Goal: Task Accomplishment & Management: Manage account settings

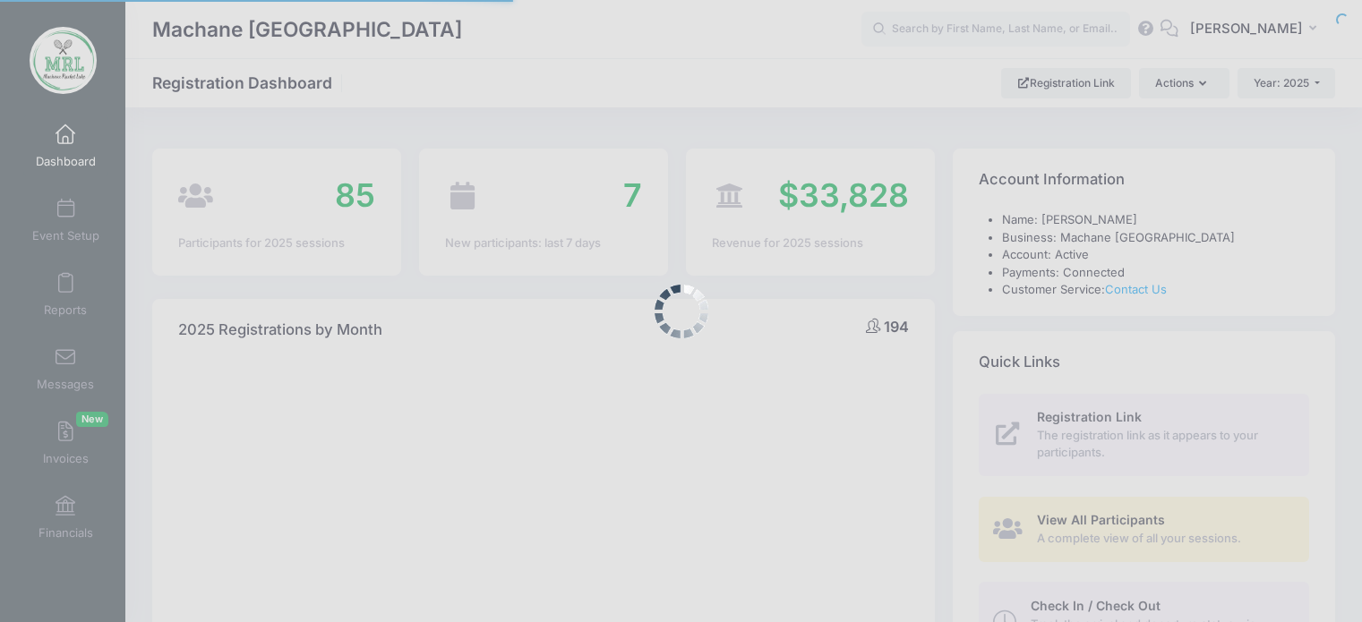
select select
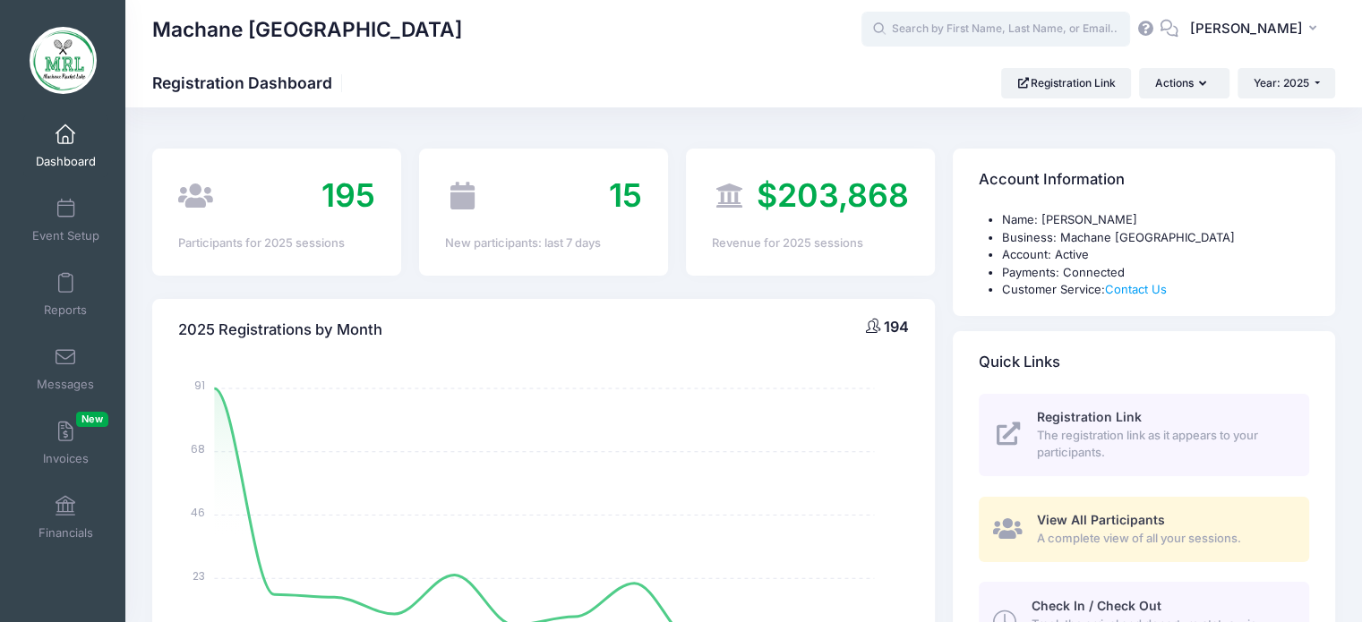
click at [950, 28] on input "text" at bounding box center [996, 30] width 269 height 36
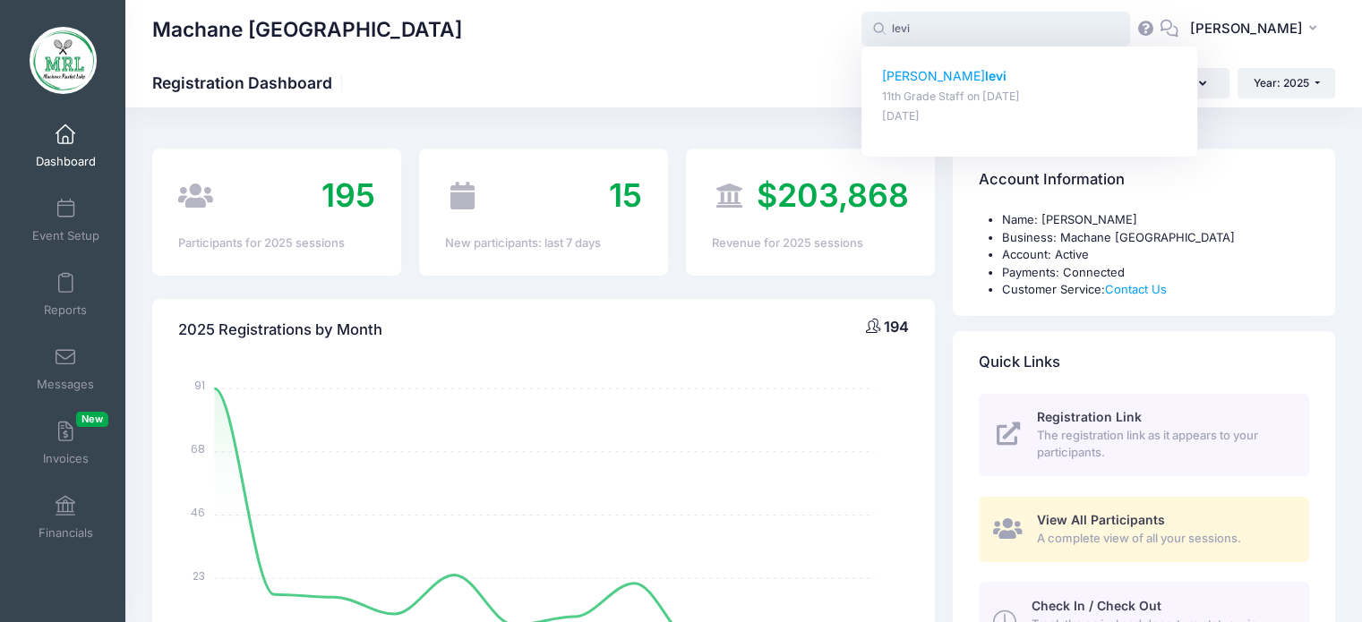
click at [917, 72] on p "miriam levi" at bounding box center [1030, 76] width 296 height 19
type input "miriam levi (11th Grade Staff, Aug-14, 2025)"
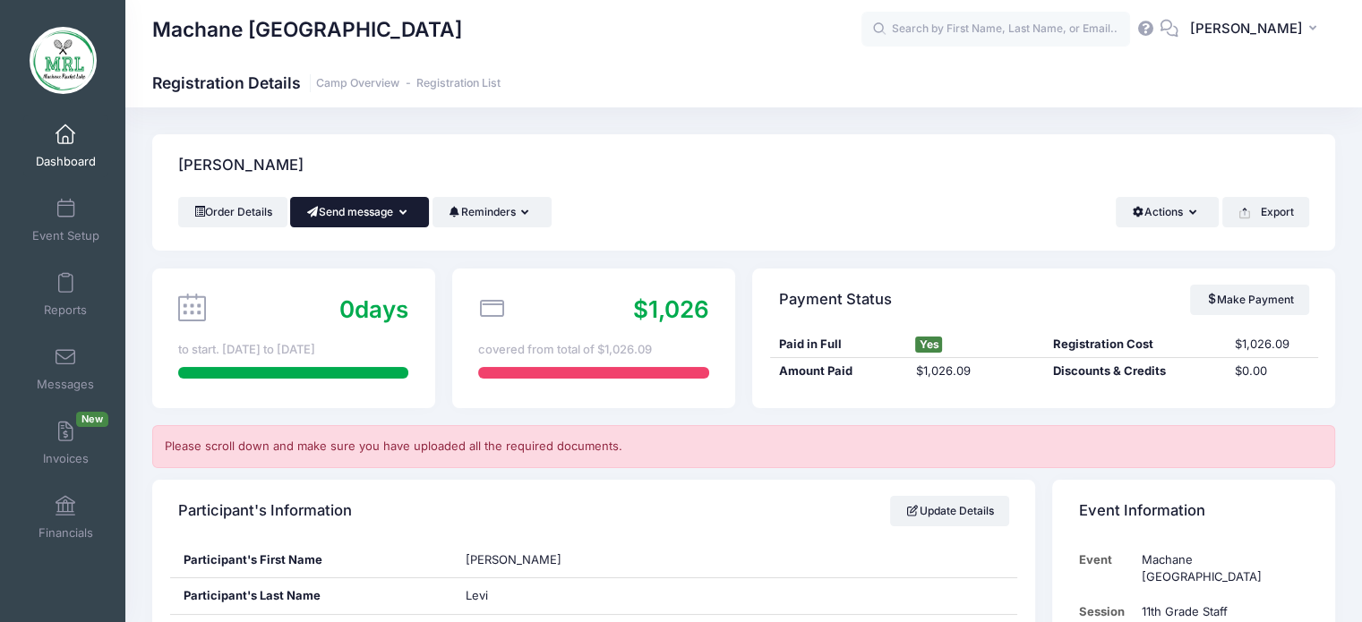
click at [407, 213] on icon "button" at bounding box center [406, 213] width 14 height 0
click at [393, 257] on link "Send Email" at bounding box center [373, 256] width 108 height 34
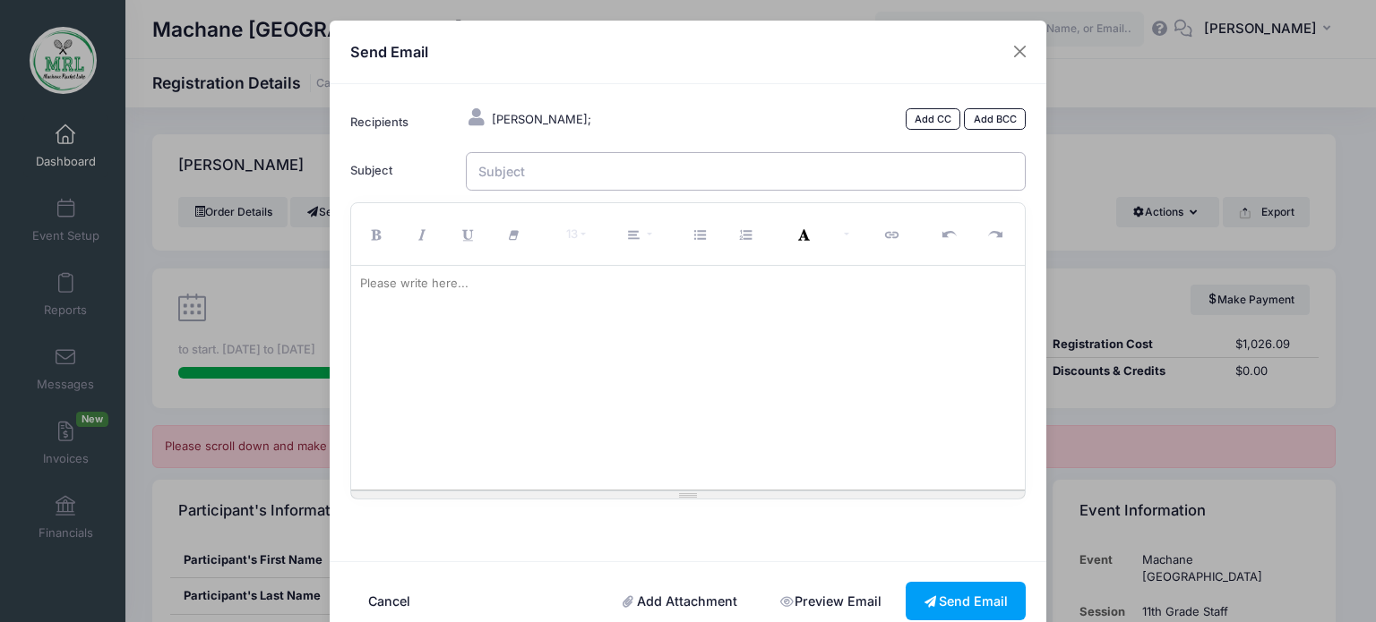
click at [599, 181] on input "Subject" at bounding box center [746, 171] width 561 height 39
type input "MRL forms"
click at [664, 604] on link "Add Attachment" at bounding box center [680, 601] width 151 height 39
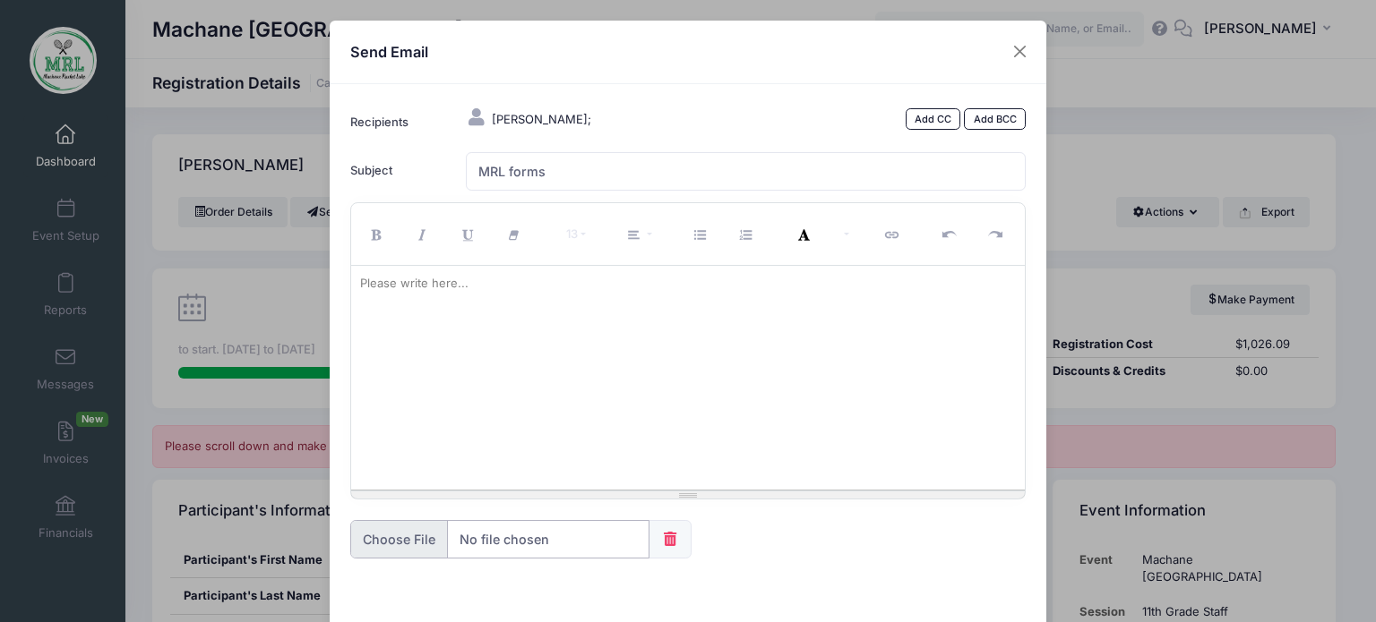
click at [408, 533] on input "file" at bounding box center [499, 539] width 299 height 39
type input "C:\fakepath\Health History Form (1).pdf"
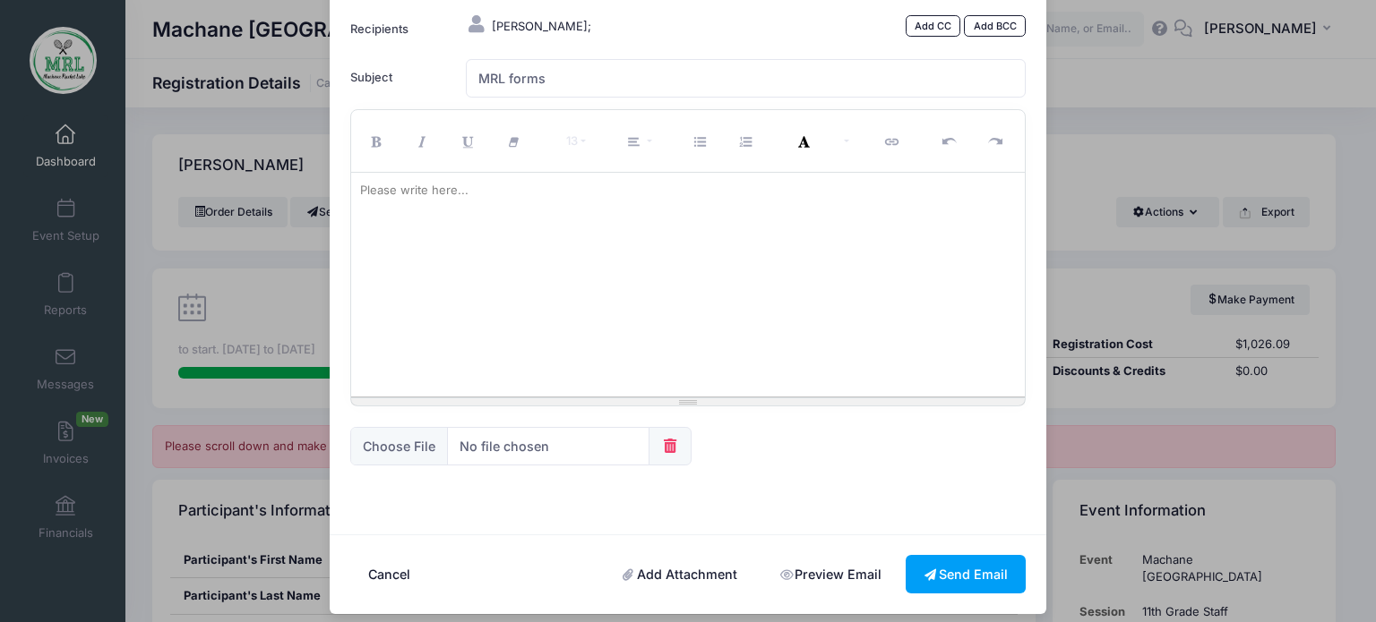
scroll to position [104, 0]
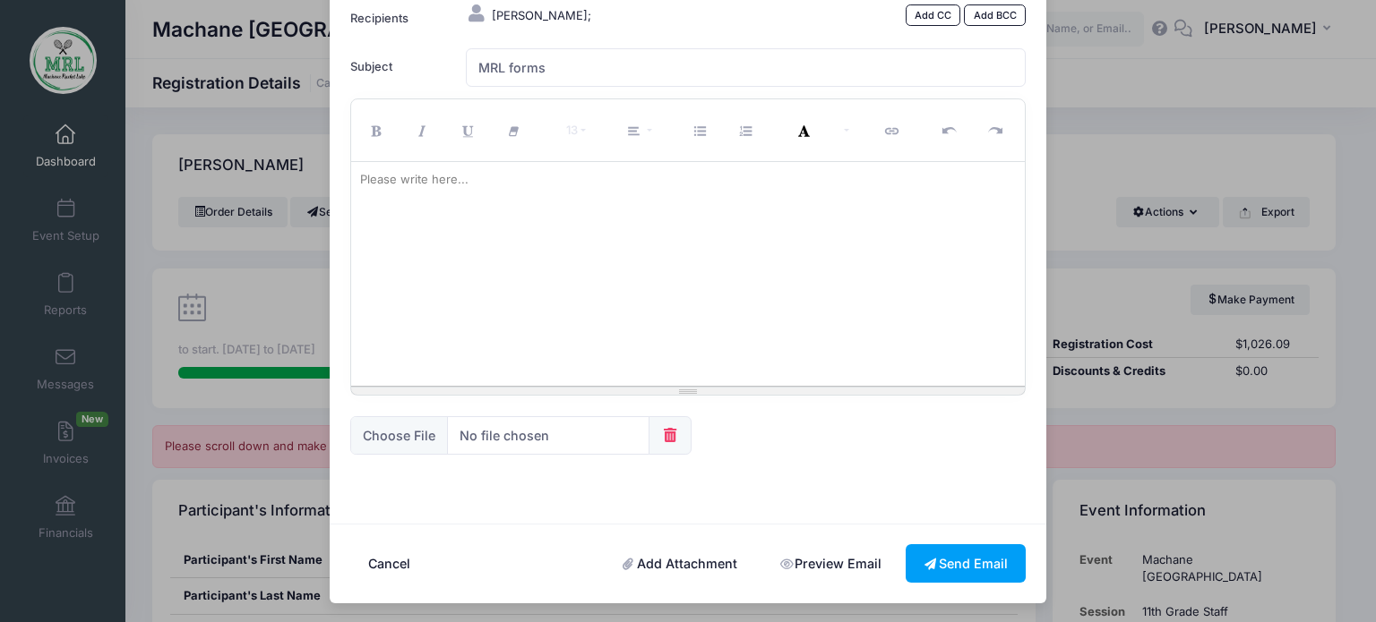
click at [666, 553] on link "Add Attachment" at bounding box center [680, 564] width 151 height 39
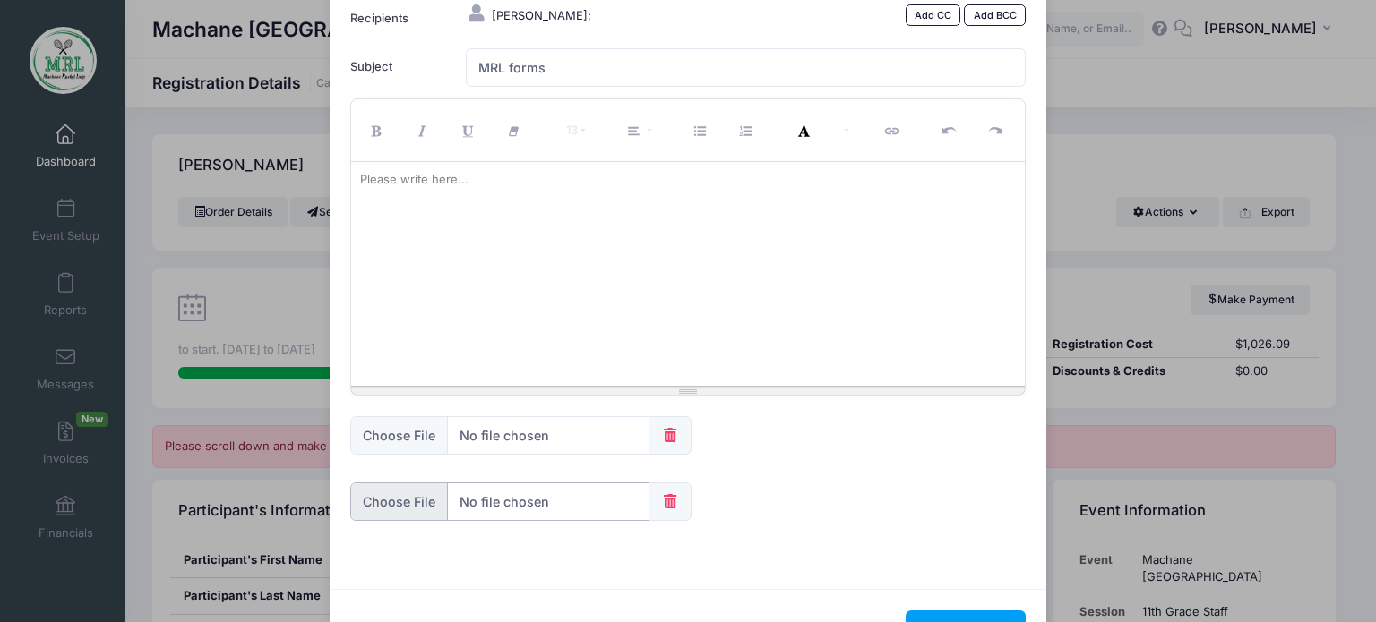
click at [387, 507] on input "file" at bounding box center [499, 502] width 299 height 39
type input "C:\fakepath\physical examination form.pdf"
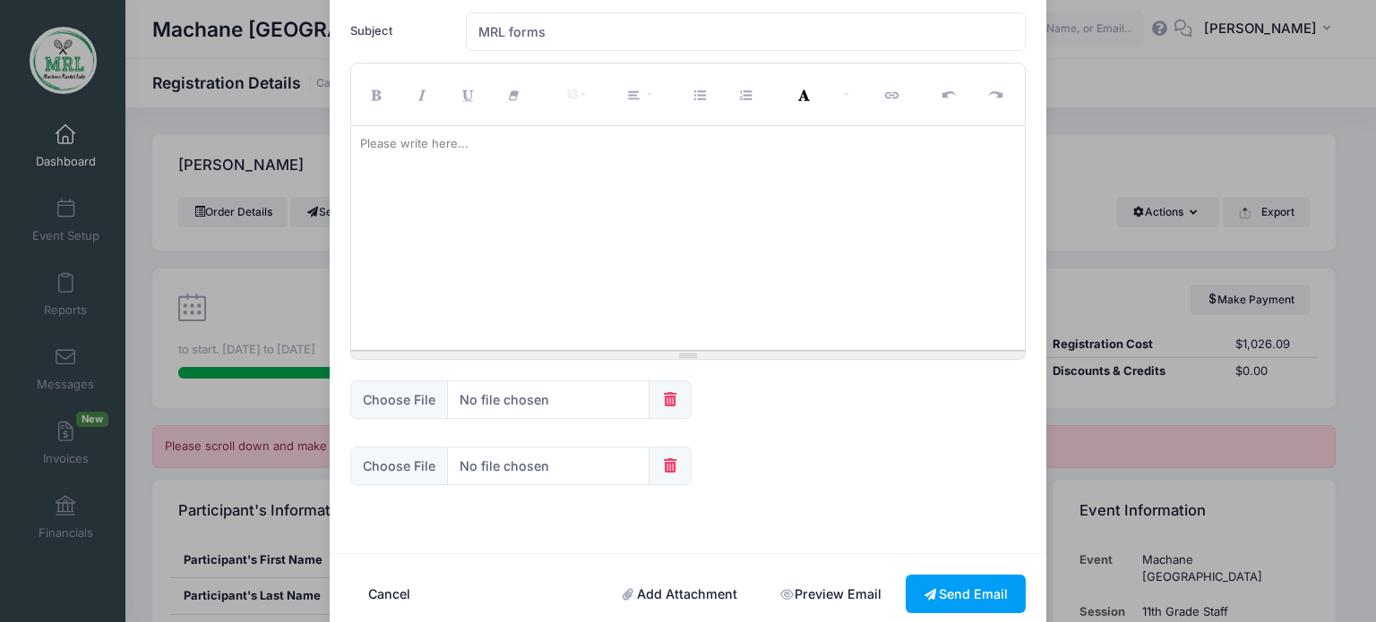
click at [713, 590] on link "Add Attachment" at bounding box center [680, 594] width 151 height 39
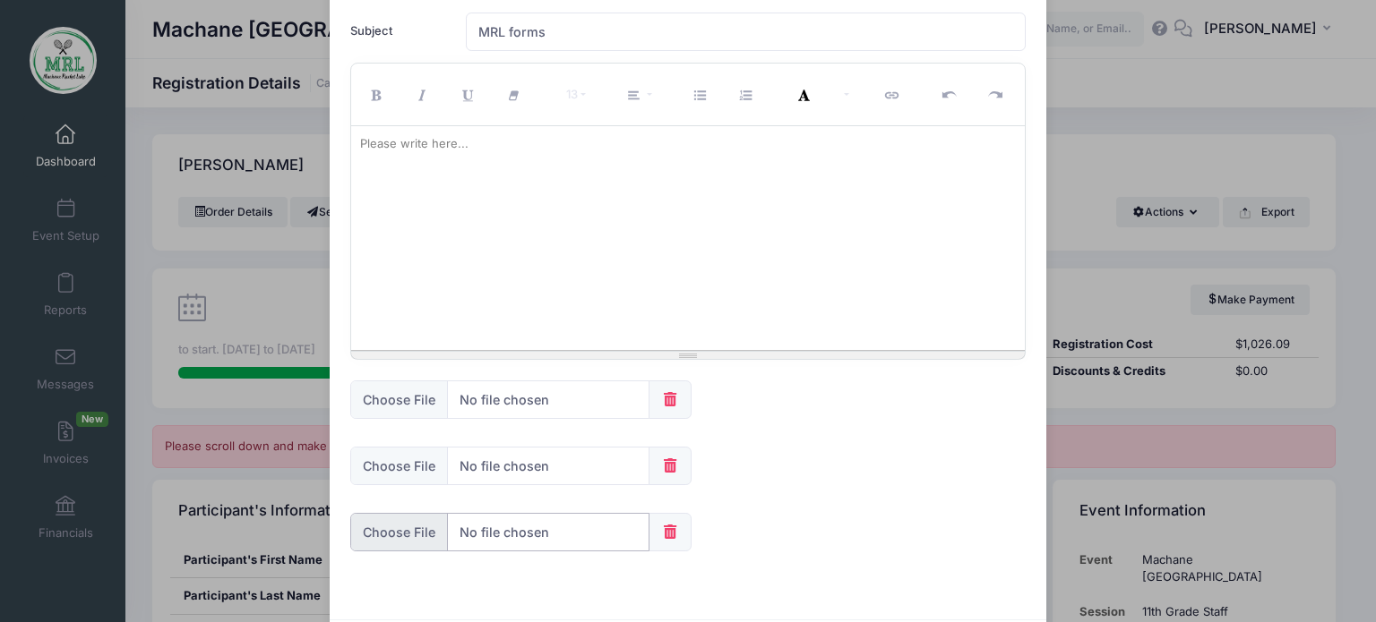
click at [408, 528] on input "file" at bounding box center [499, 532] width 299 height 39
type input "C:\fakepath\Insurance Cards (1).pdf"
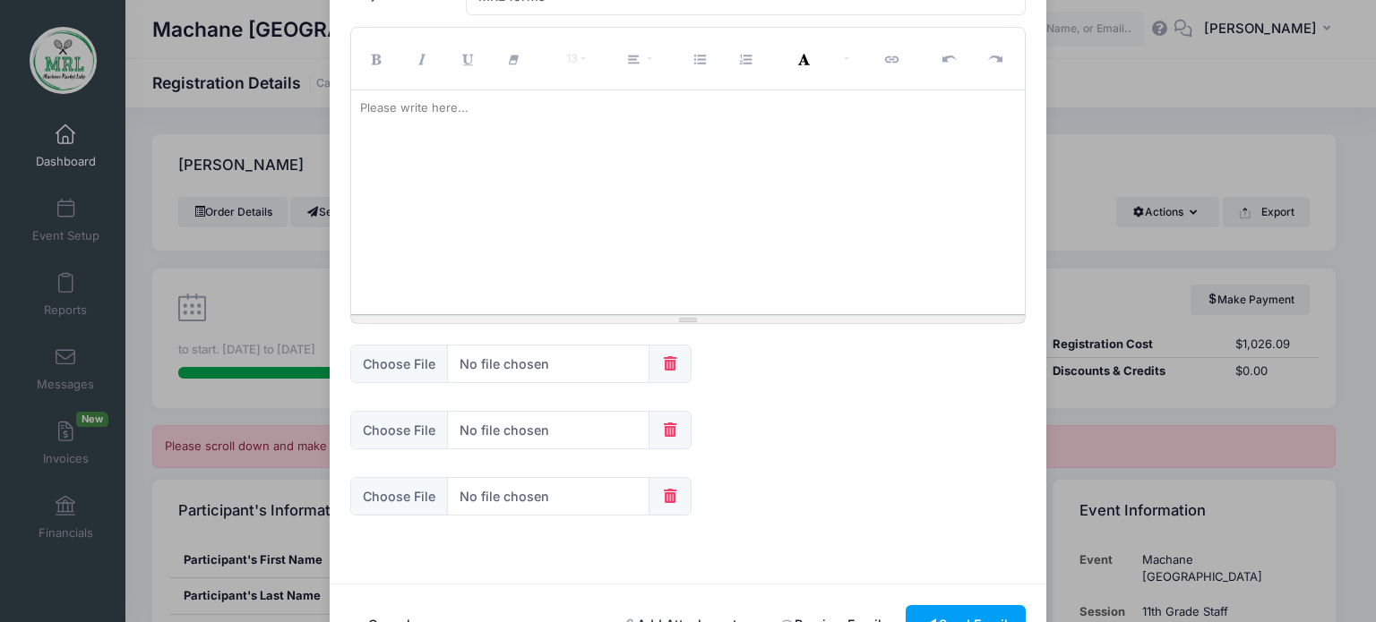
scroll to position [211, 0]
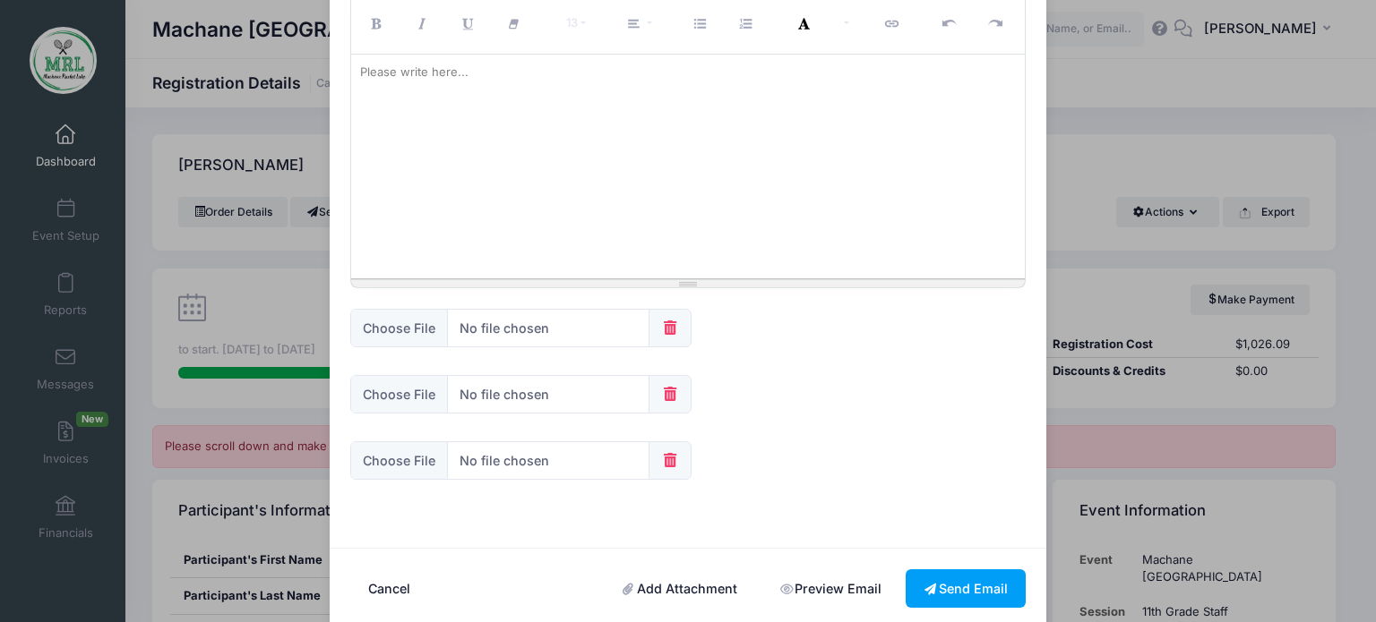
click at [710, 582] on link "Add Attachment" at bounding box center [680, 589] width 151 height 39
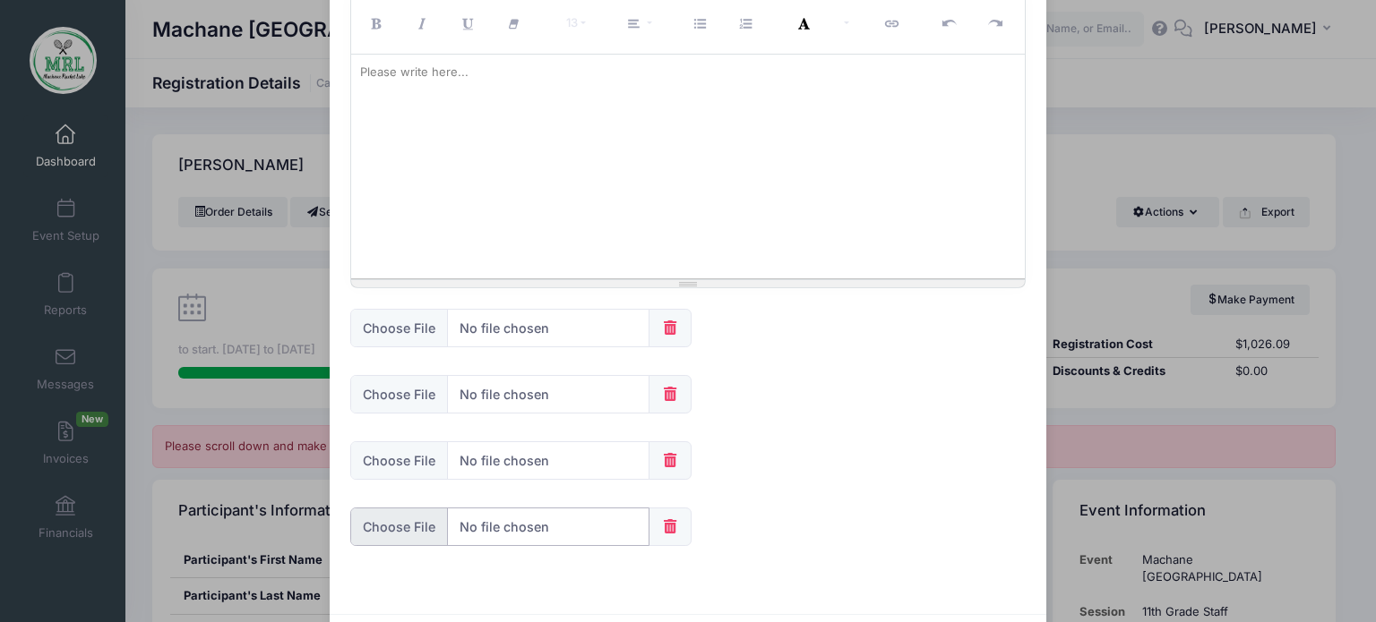
click at [390, 524] on input "file" at bounding box center [499, 527] width 299 height 39
type input "C:\fakepath\lice card.png"
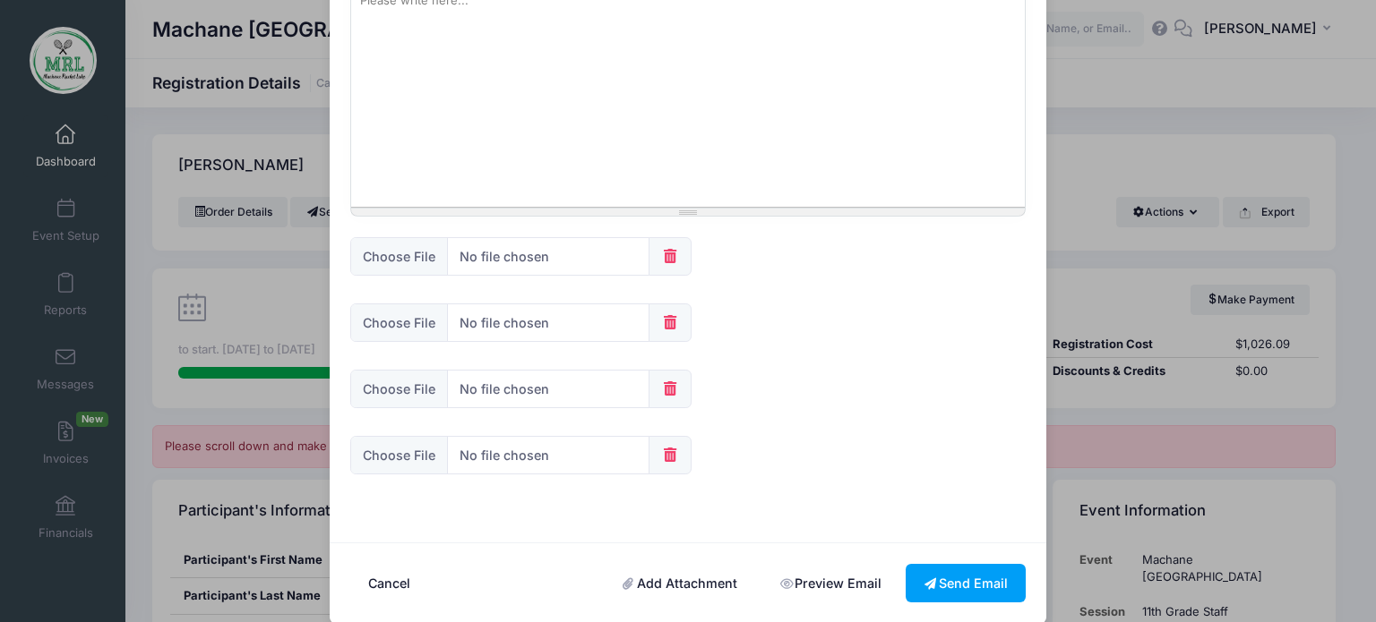
scroll to position [301, 0]
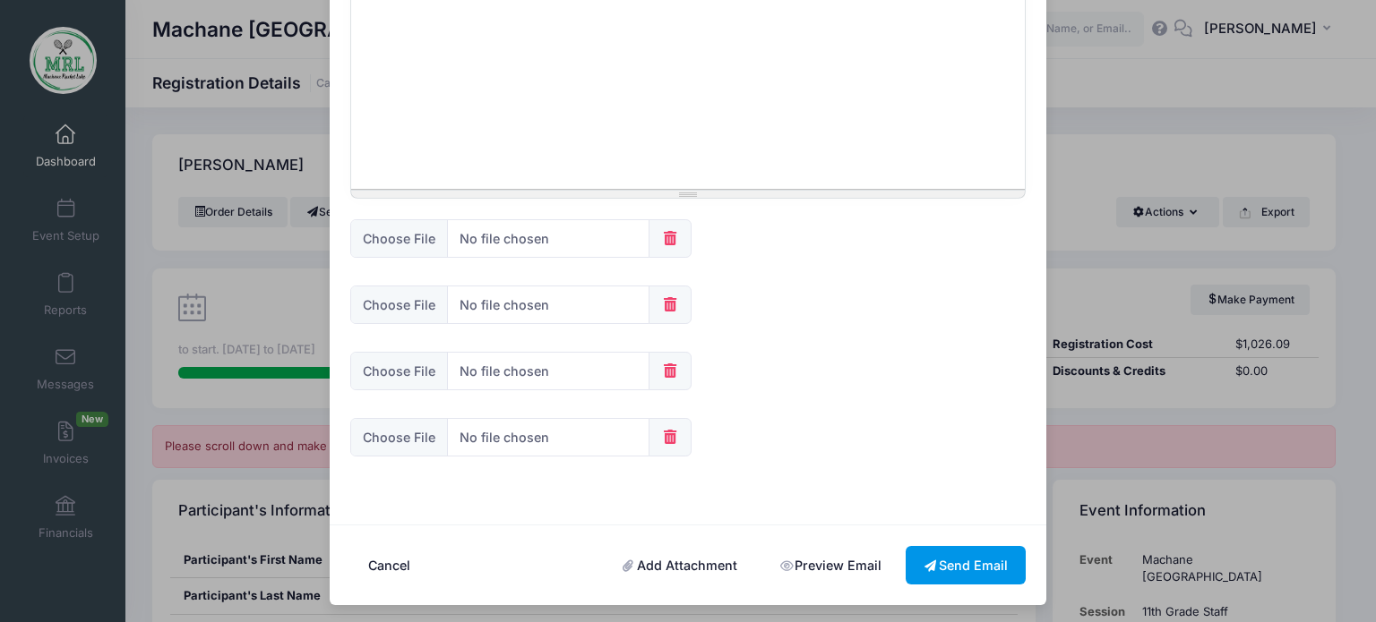
click at [971, 565] on button "Send Email" at bounding box center [965, 565] width 120 height 39
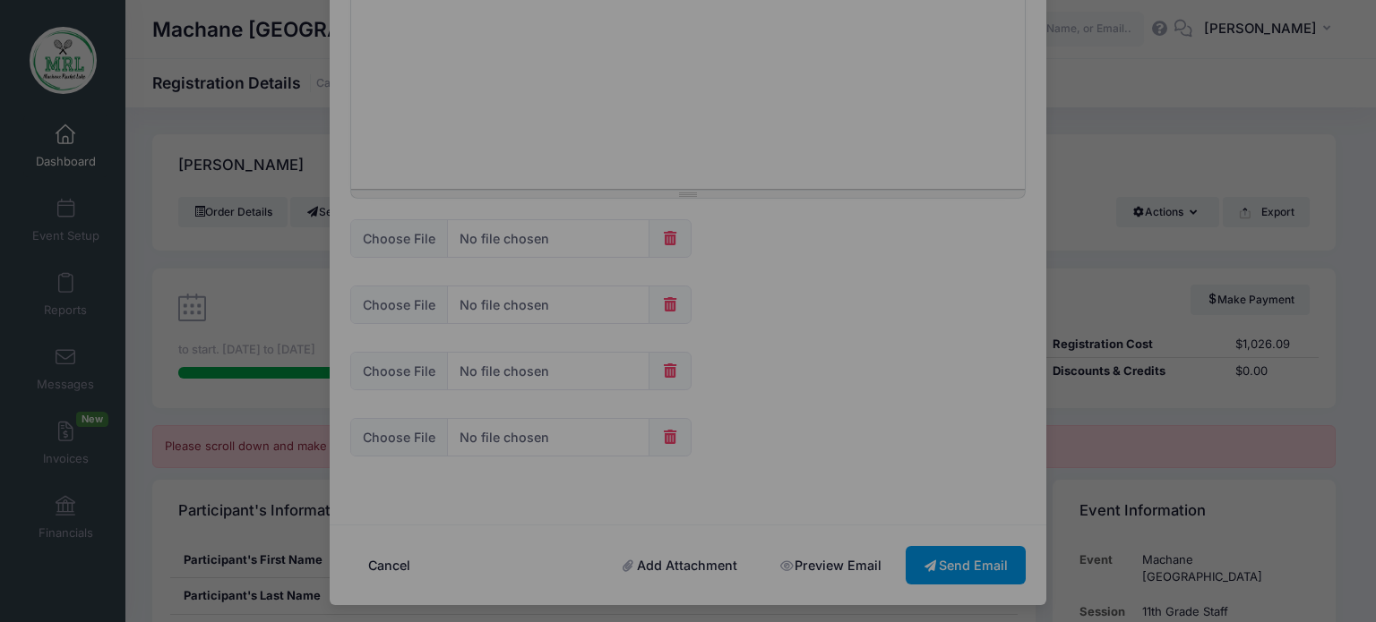
scroll to position [0, 0]
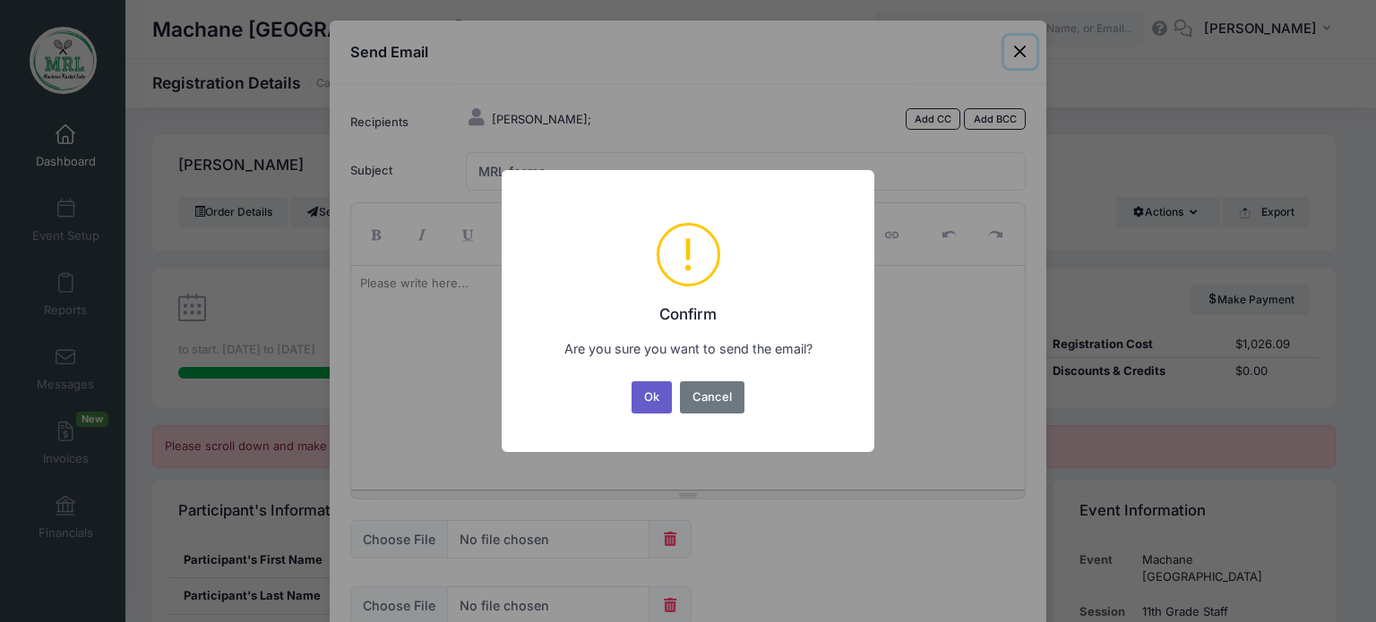
click at [645, 397] on button "Ok" at bounding box center [651, 398] width 41 height 32
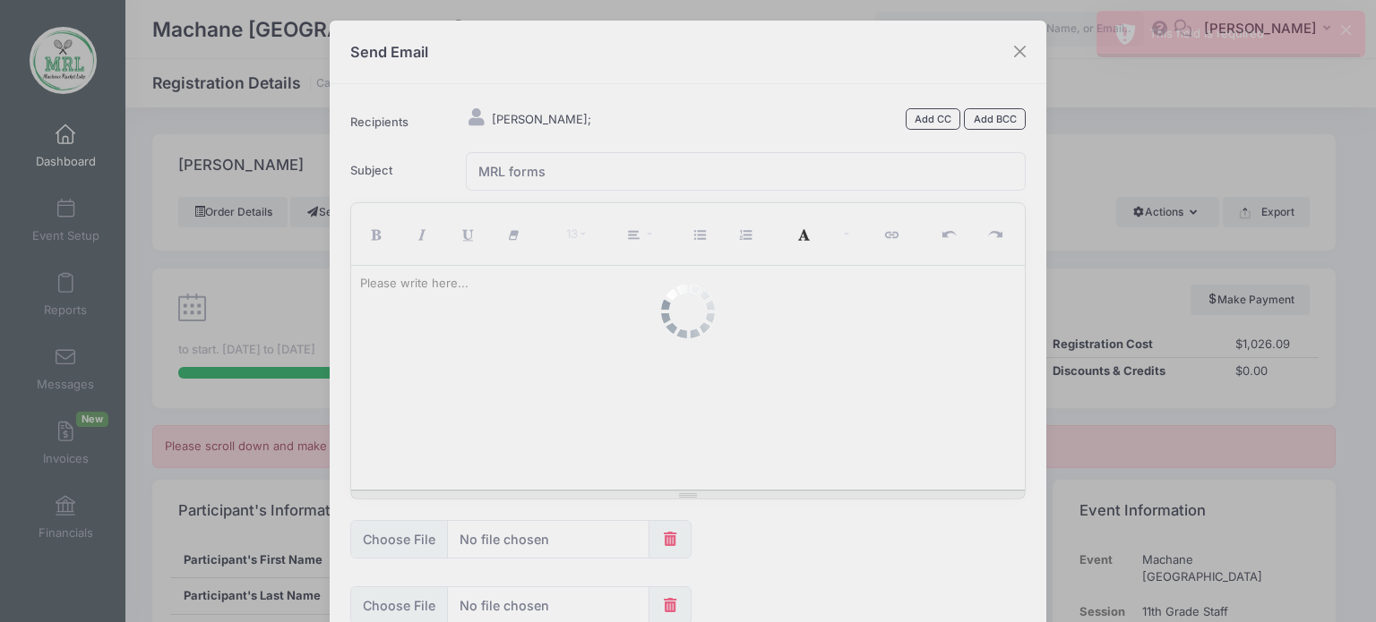
scroll to position [301, 0]
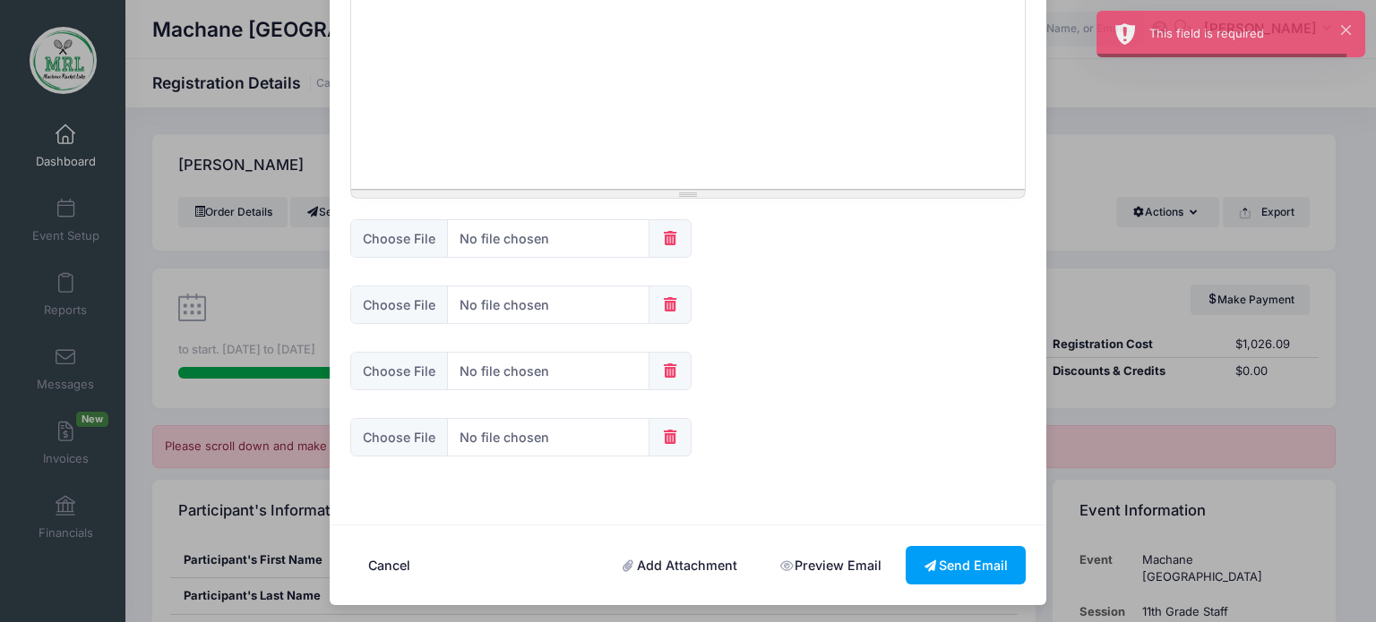
click at [645, 397] on body "Processing Request Please wait... Processing Request Please wait... Processing …" at bounding box center [688, 311] width 1376 height 622
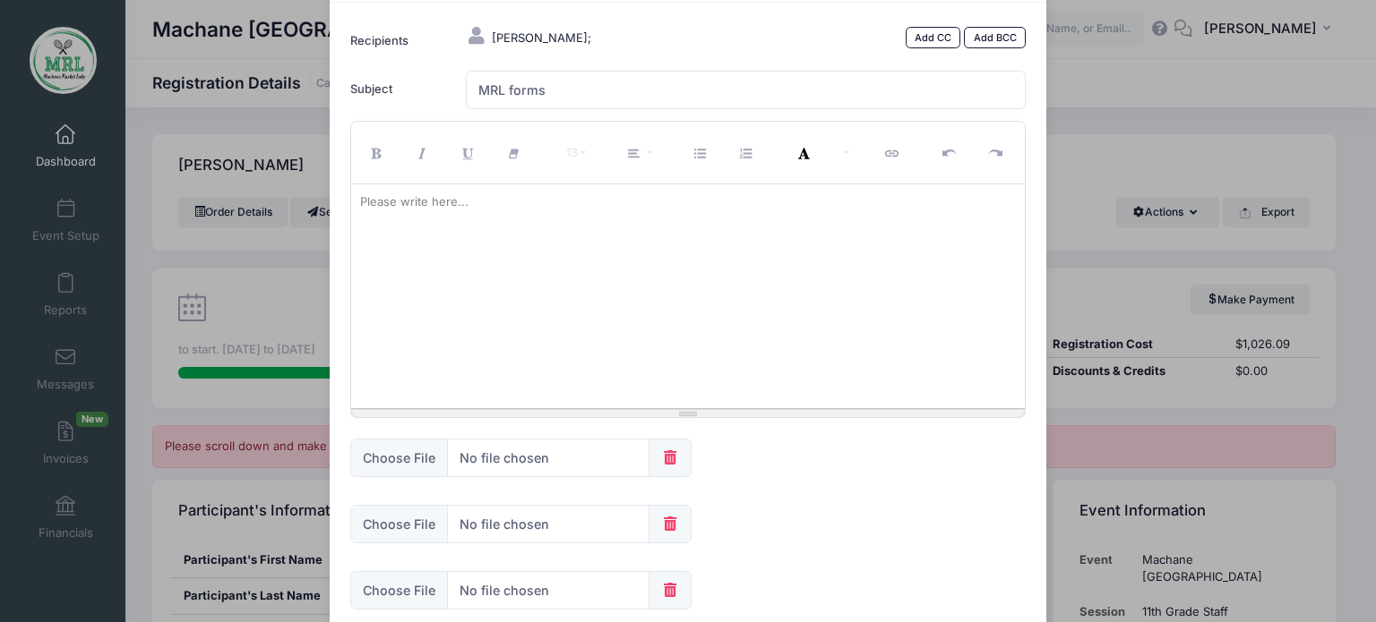
scroll to position [63, 0]
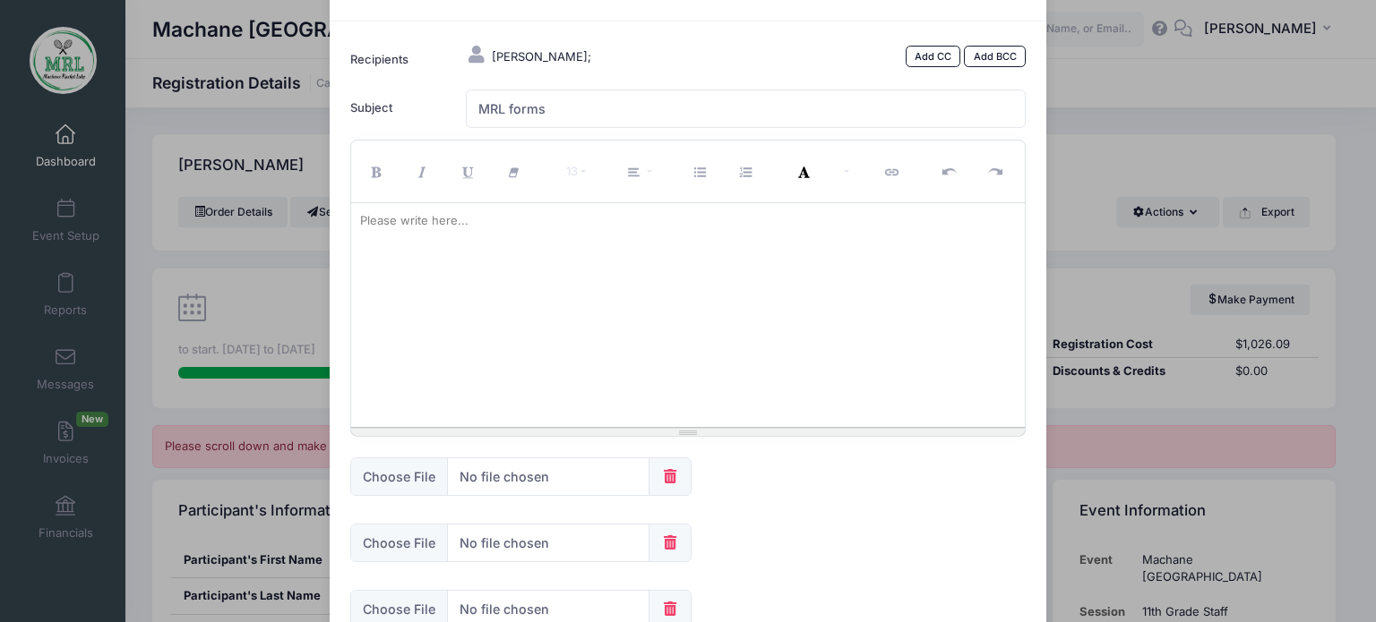
click at [531, 290] on div at bounding box center [688, 315] width 674 height 224
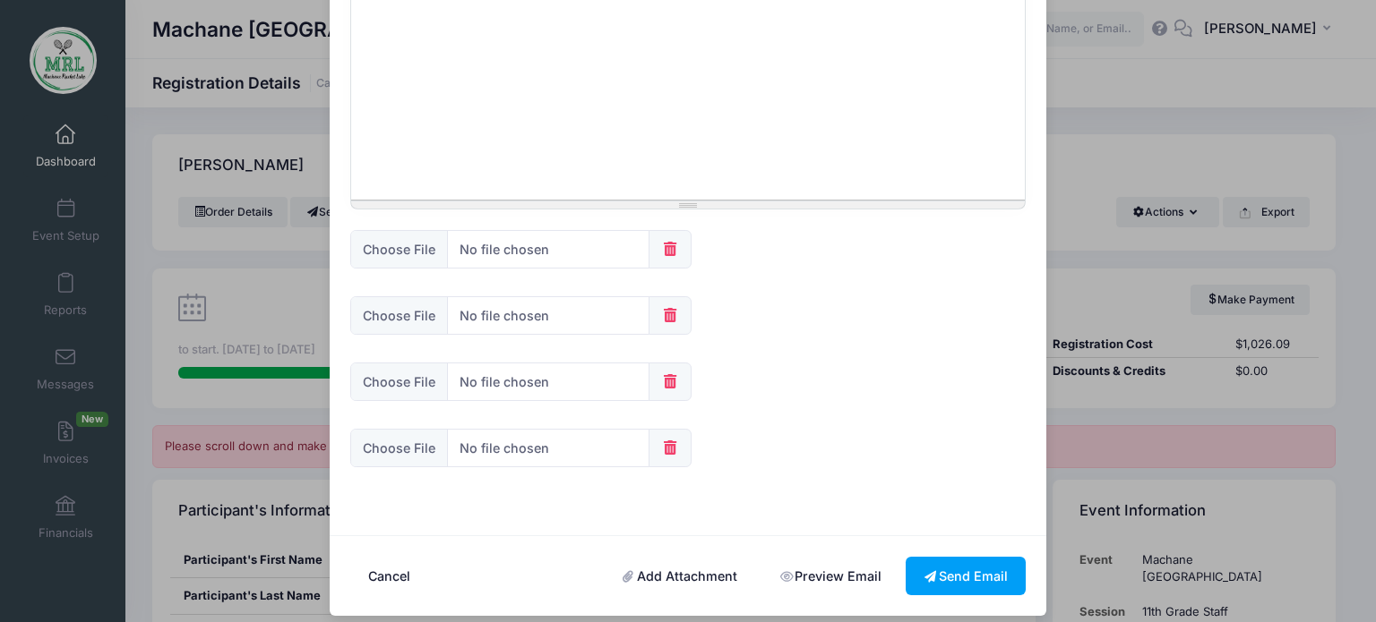
scroll to position [301, 0]
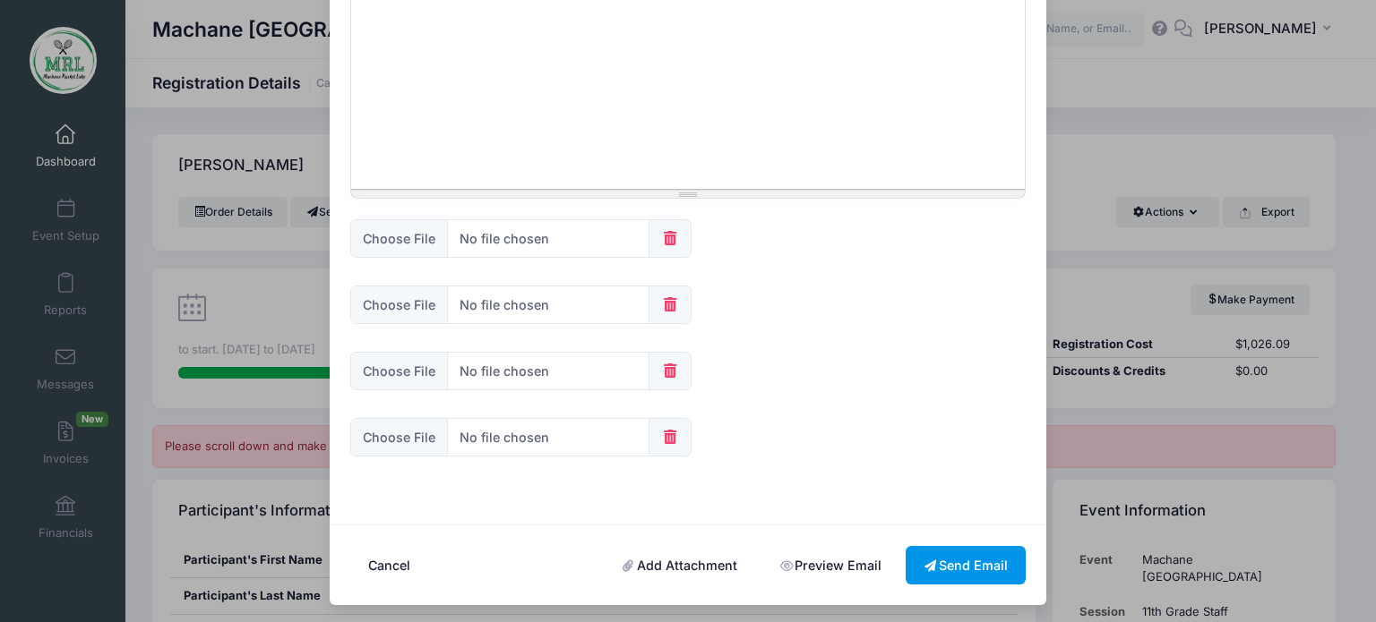
click at [989, 565] on button "Send Email" at bounding box center [965, 565] width 120 height 39
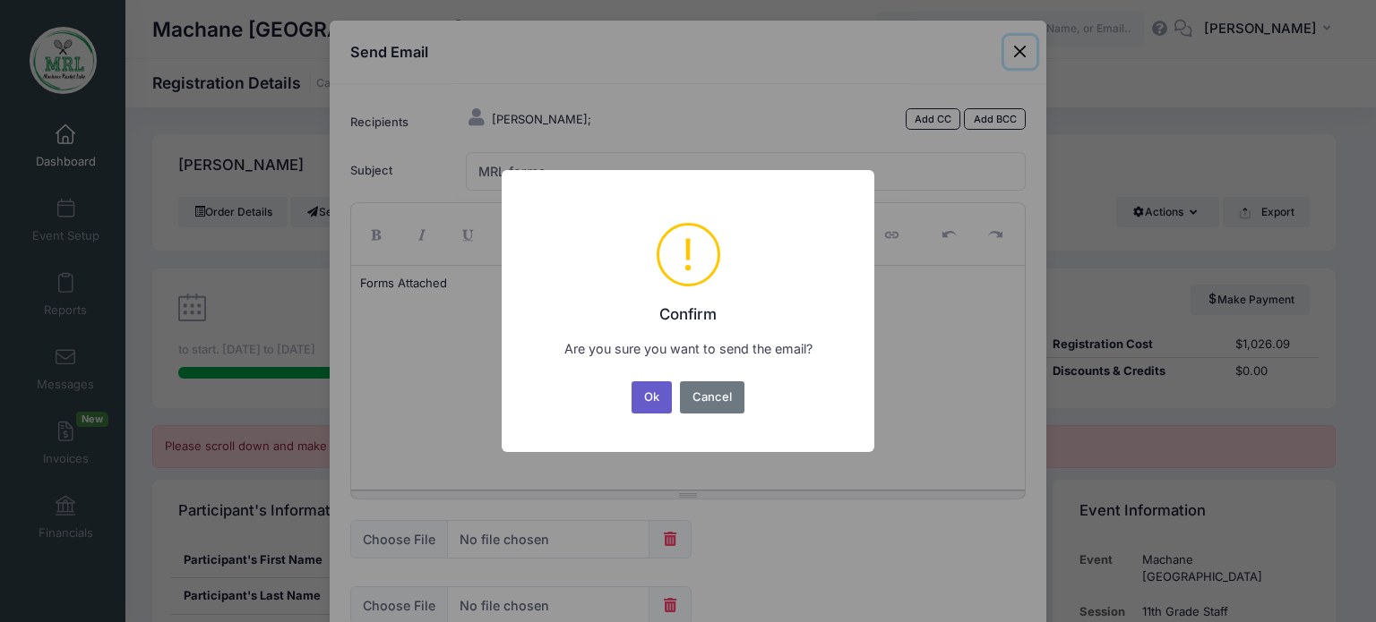
click at [648, 399] on button "Ok" at bounding box center [651, 398] width 41 height 32
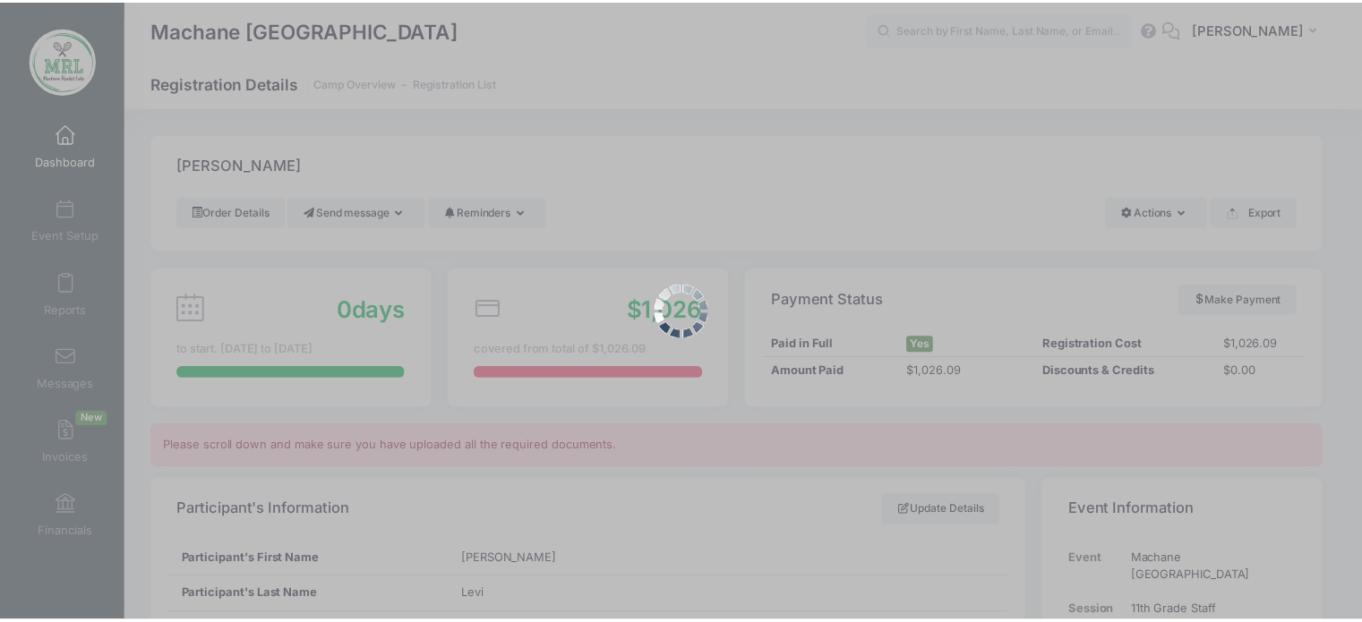
scroll to position [38, 0]
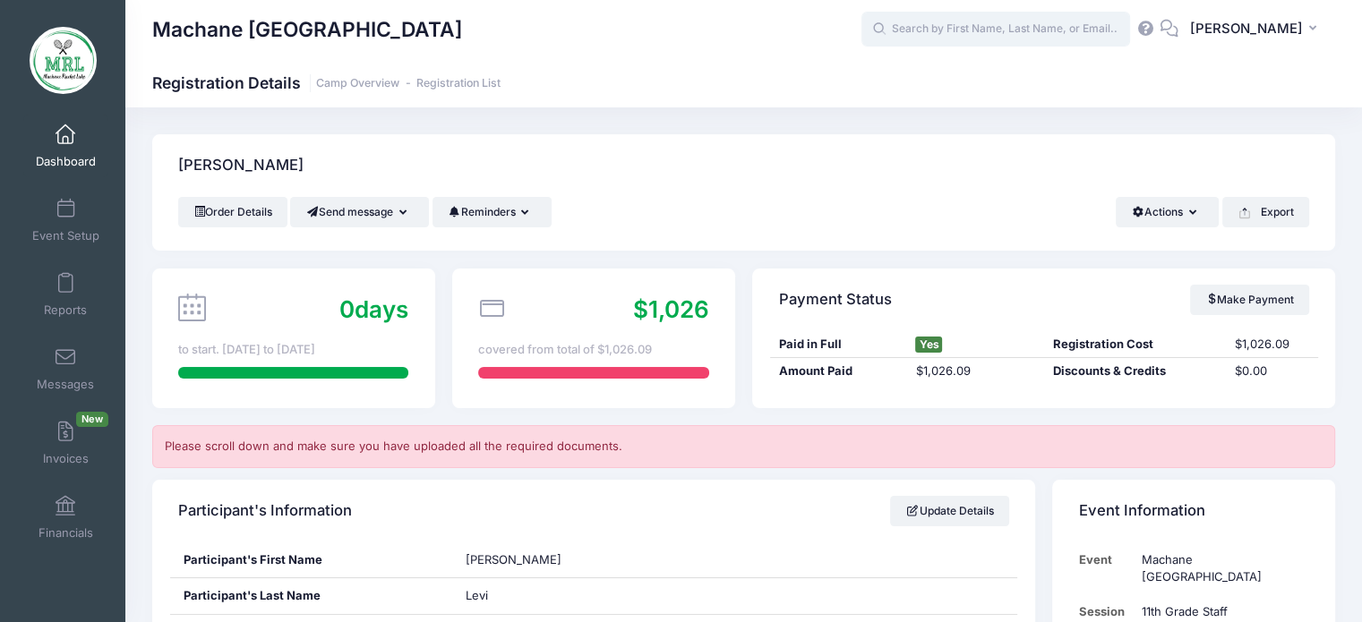
click at [969, 28] on input "text" at bounding box center [996, 30] width 269 height 36
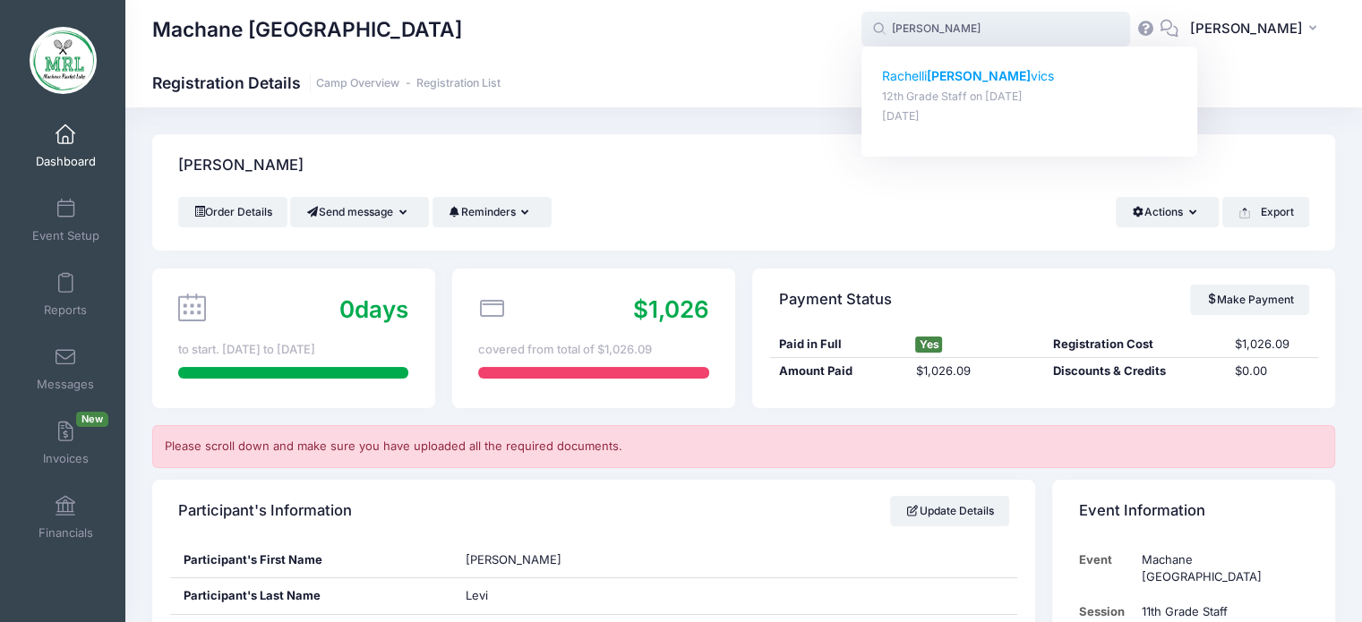
click at [949, 73] on strong "Lebo" at bounding box center [979, 75] width 104 height 15
type input "Rachelli Lebovics (12th Grade Staff, Aug-14, 2025)"
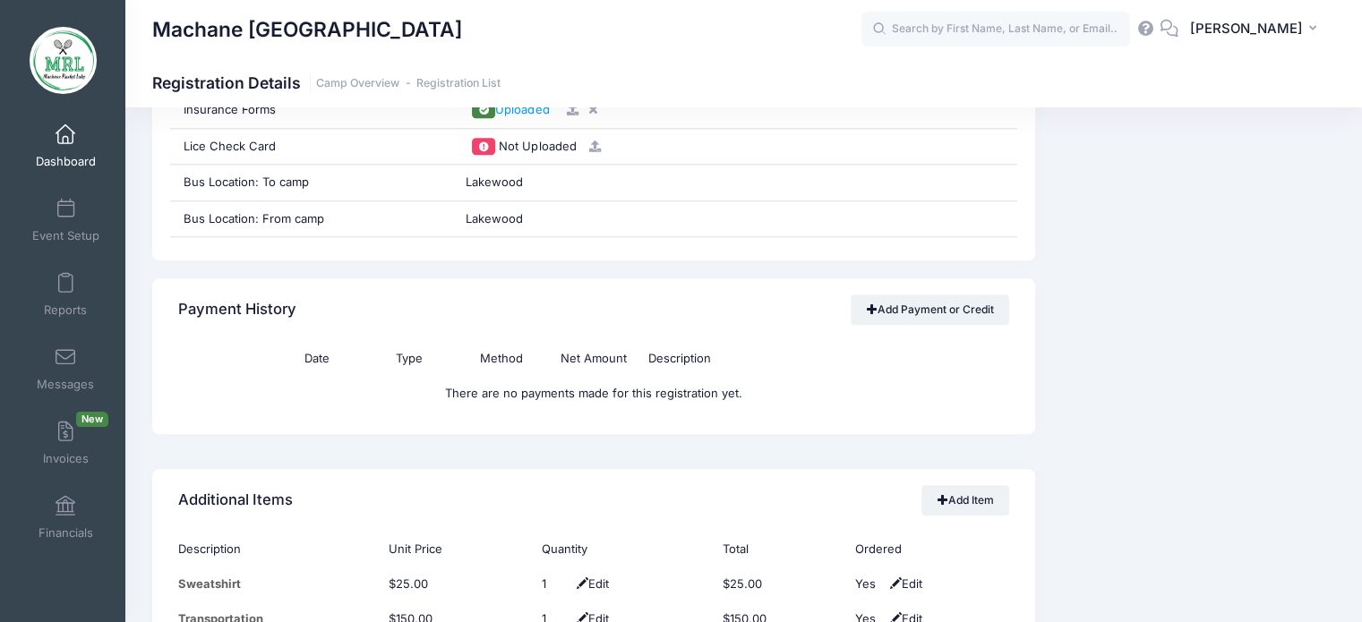
scroll to position [1930, 0]
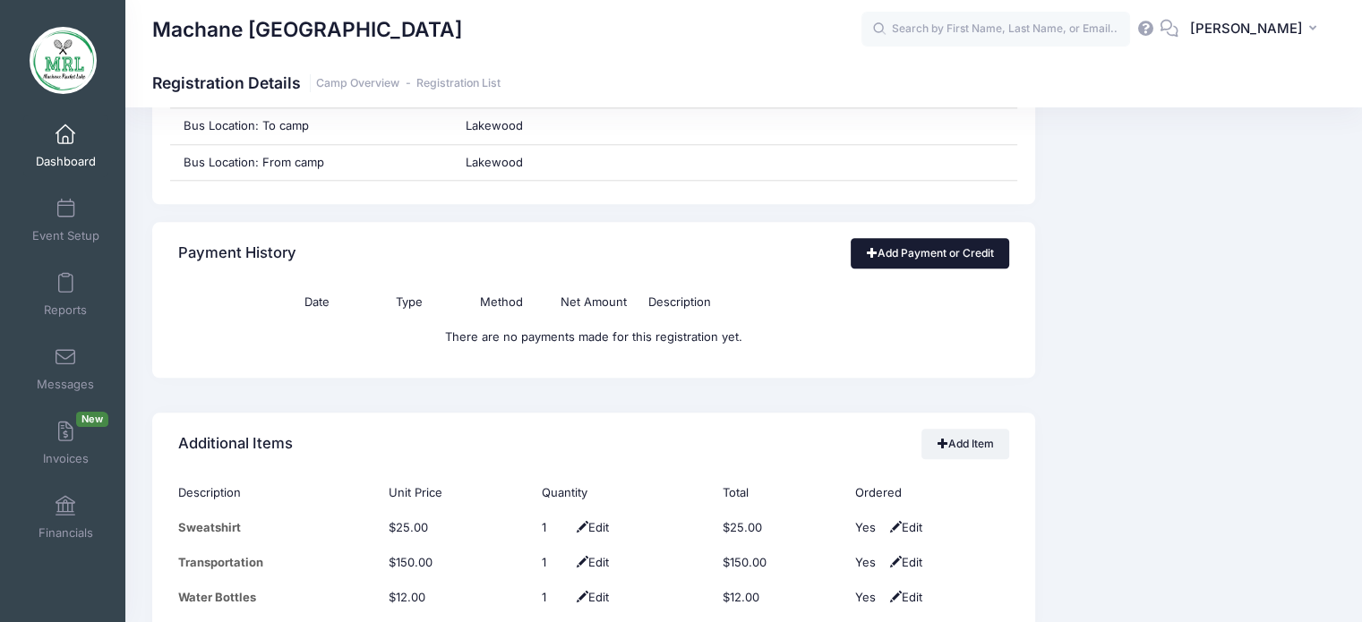
click at [921, 245] on link "Add Payment or Credit" at bounding box center [930, 253] width 159 height 30
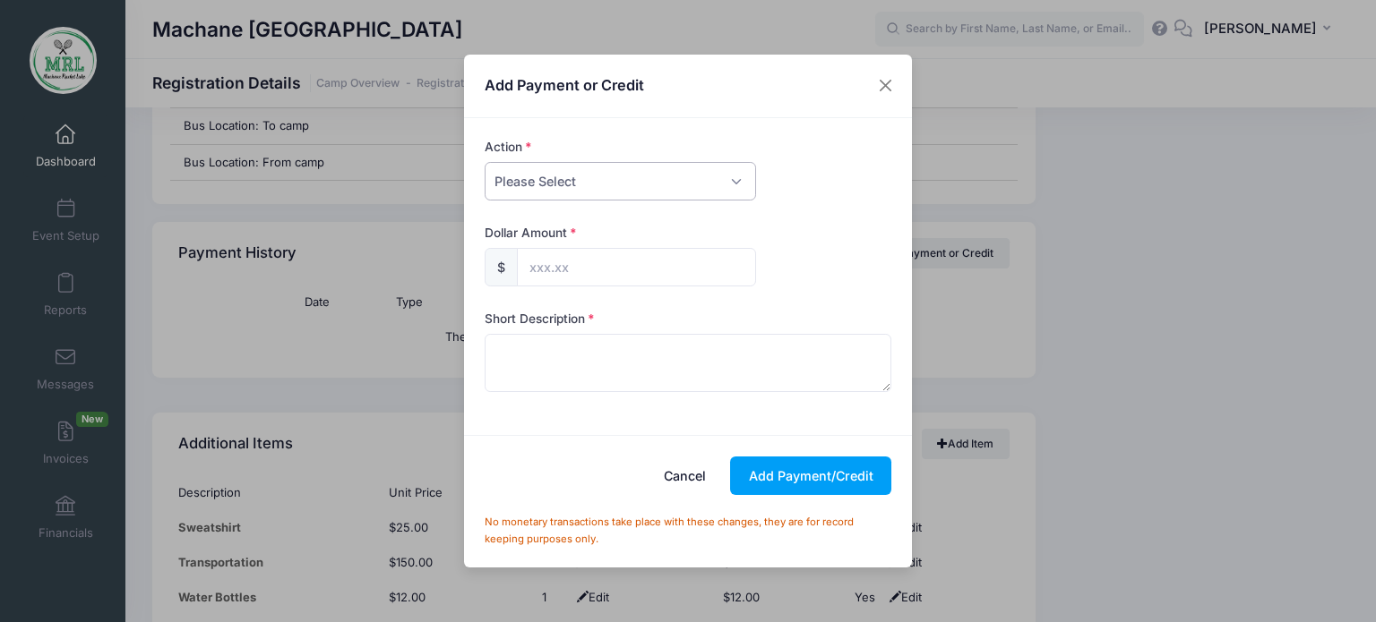
click at [733, 184] on select "Please Select Payment Credit Refund (Offline)" at bounding box center [620, 181] width 271 height 39
select select "payment"
click at [485, 162] on select "Please Select Payment Credit Refund (Offline)" at bounding box center [620, 181] width 271 height 39
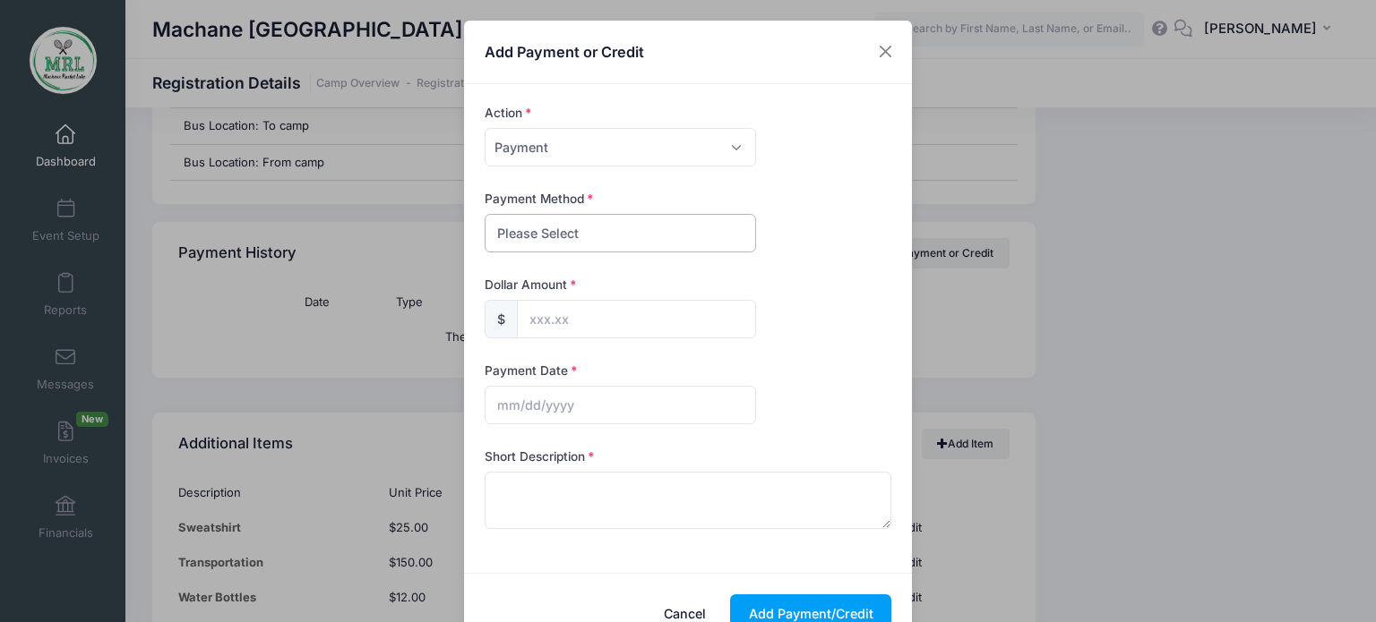
click at [727, 224] on select "Please Select PayPal Cash Check Bank Transfer Other" at bounding box center [620, 233] width 271 height 39
select select "bank transfer"
click at [485, 214] on select "Please Select PayPal Cash Check Bank Transfer Other" at bounding box center [620, 233] width 271 height 39
click at [677, 321] on input "text" at bounding box center [636, 319] width 239 height 39
type input "187.00"
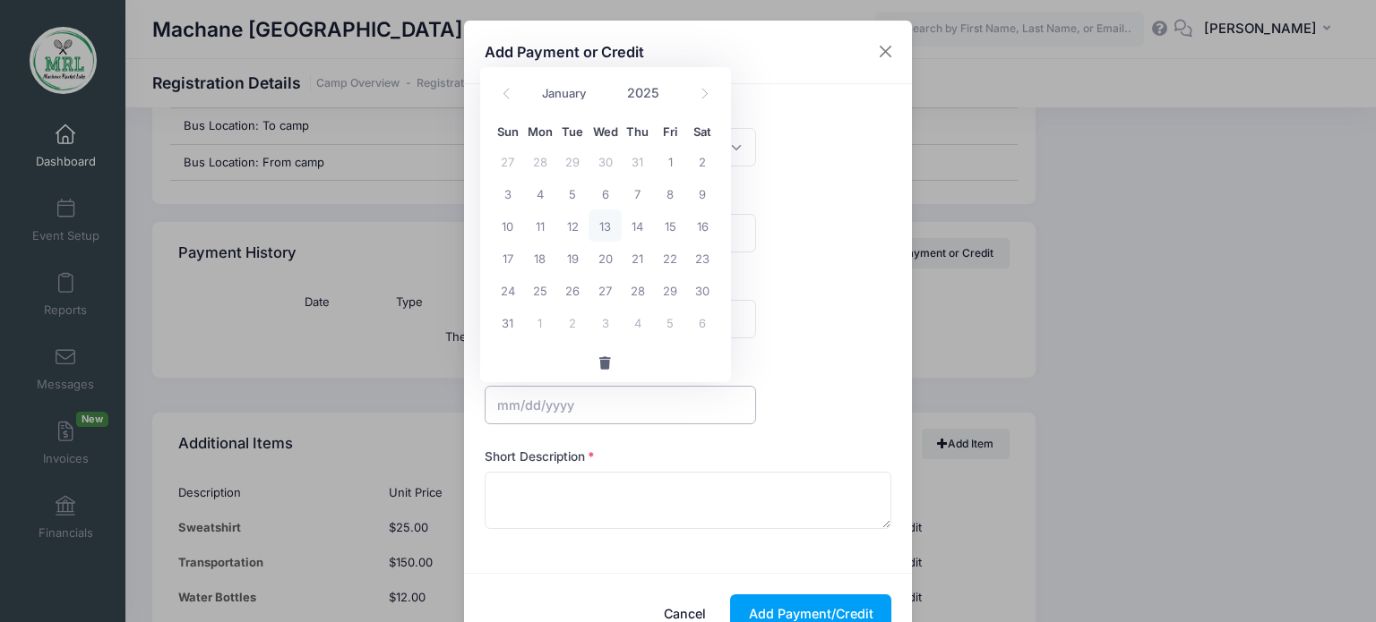
click at [584, 407] on input "text" at bounding box center [620, 405] width 271 height 39
click at [605, 225] on span "13" at bounding box center [604, 226] width 32 height 32
type input "08/13/2025"
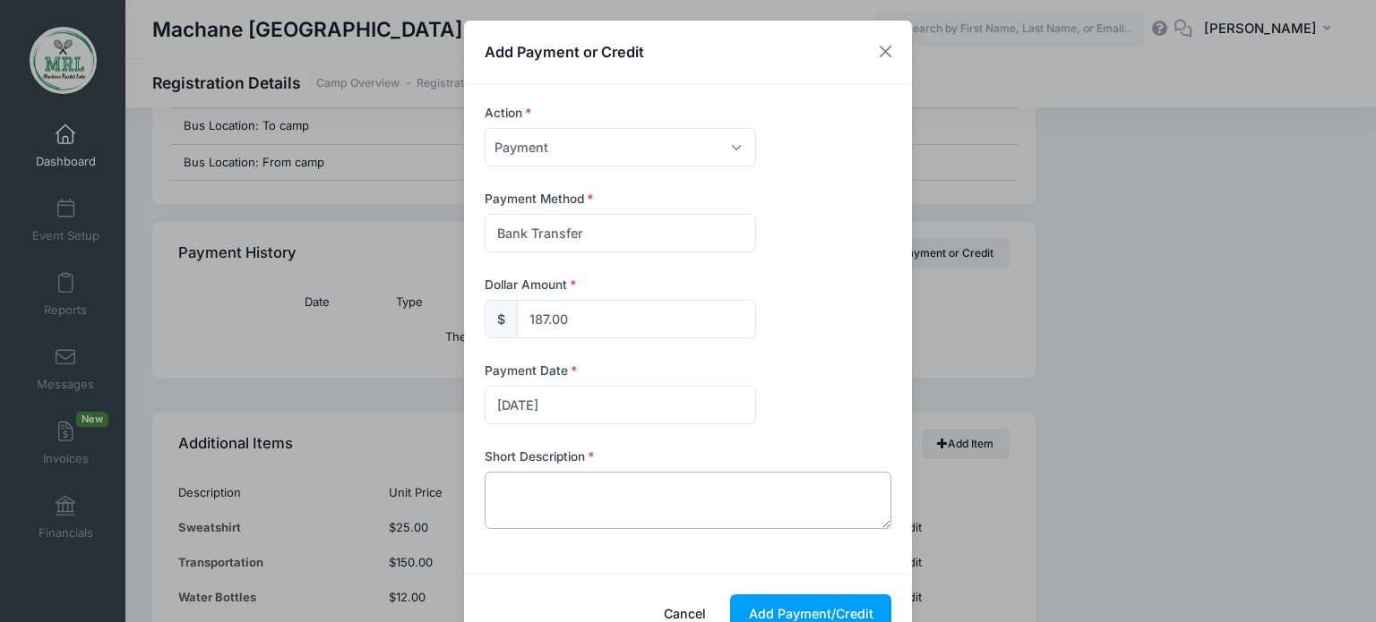
click at [584, 479] on textarea at bounding box center [689, 500] width 408 height 57
type textarea "zelle"
click at [781, 602] on button "Add Payment/Credit" at bounding box center [810, 614] width 161 height 39
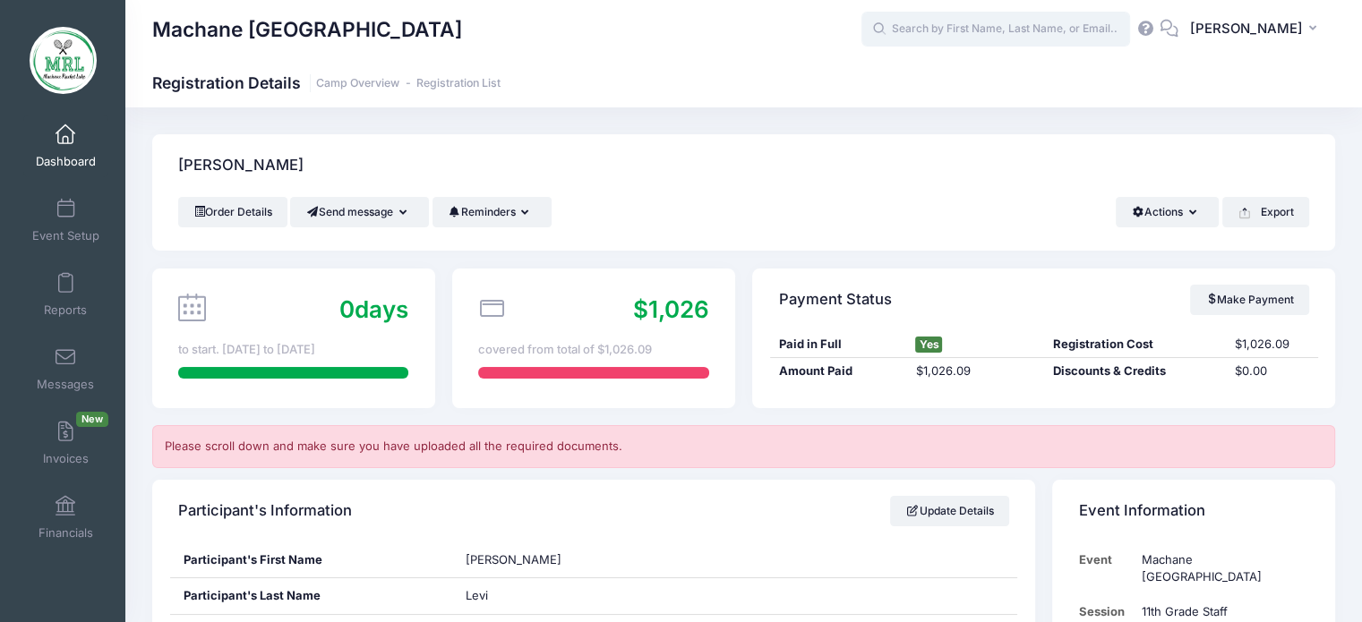
click at [961, 29] on input "text" at bounding box center [996, 30] width 269 height 36
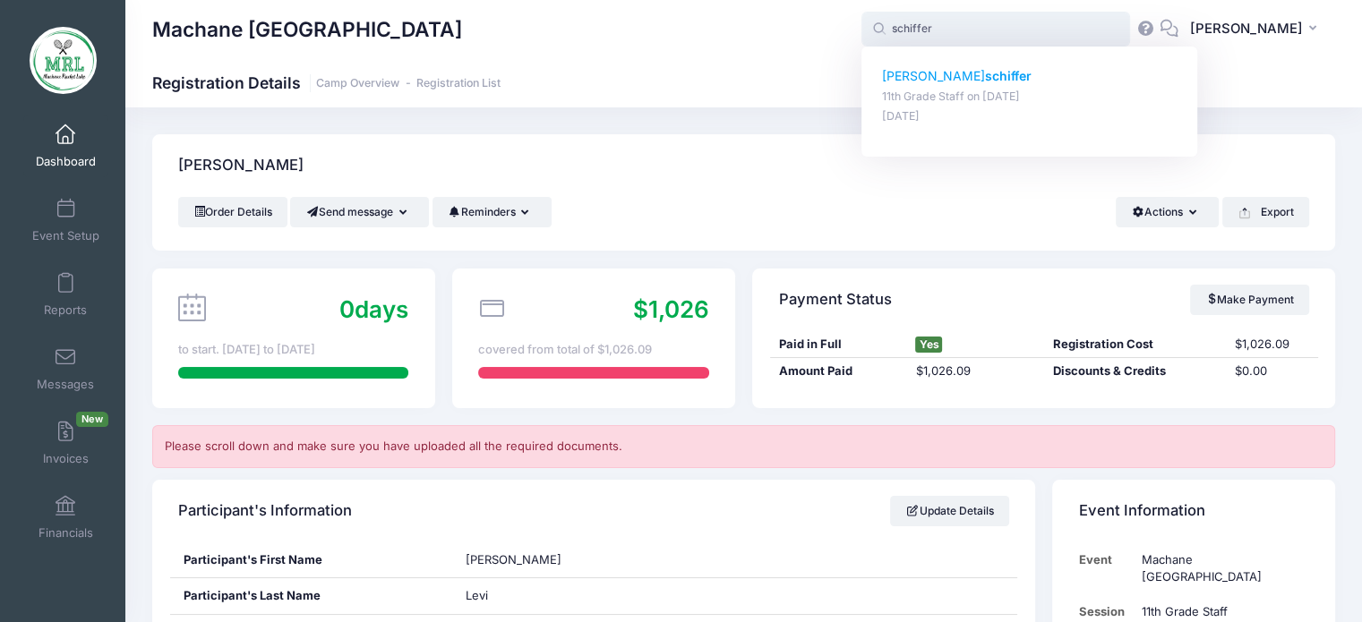
click at [985, 83] on strong "schiffer" at bounding box center [1008, 75] width 47 height 15
type input "rachel schiffer (11th Grade Staff, Aug-14, 2025)"
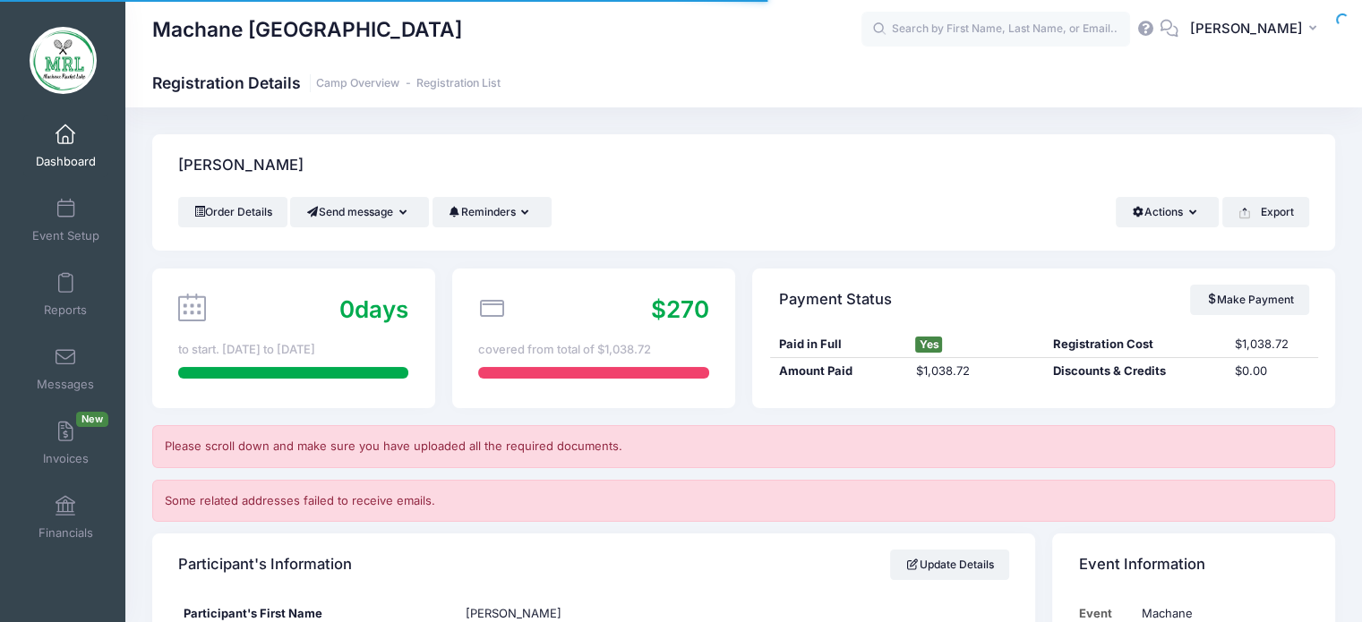
click at [936, 83] on div "Machane Racket Lake Registration Details Camp Overview Registration List" at bounding box center [743, 83] width 1237 height 25
click at [933, 27] on input "text" at bounding box center [996, 30] width 269 height 36
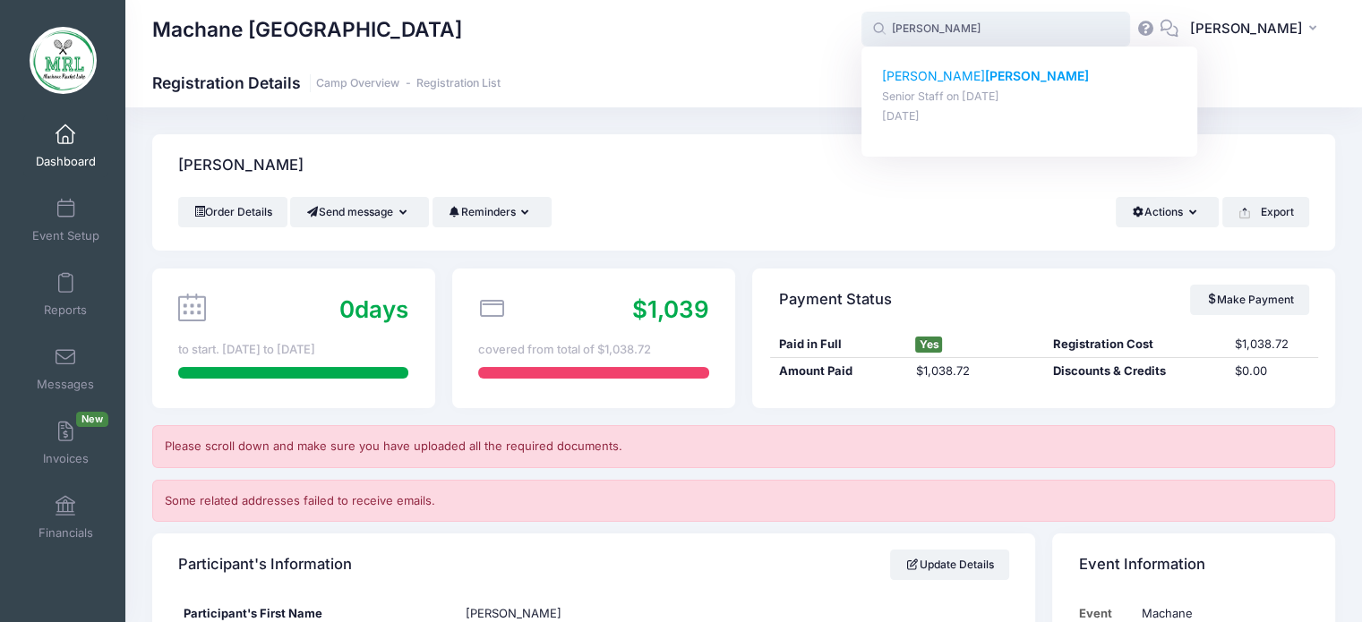
click at [985, 69] on strong "Oratz" at bounding box center [1037, 75] width 104 height 15
type input "Shayna Oratz (Senior Staff, Aug-14, 2025)"
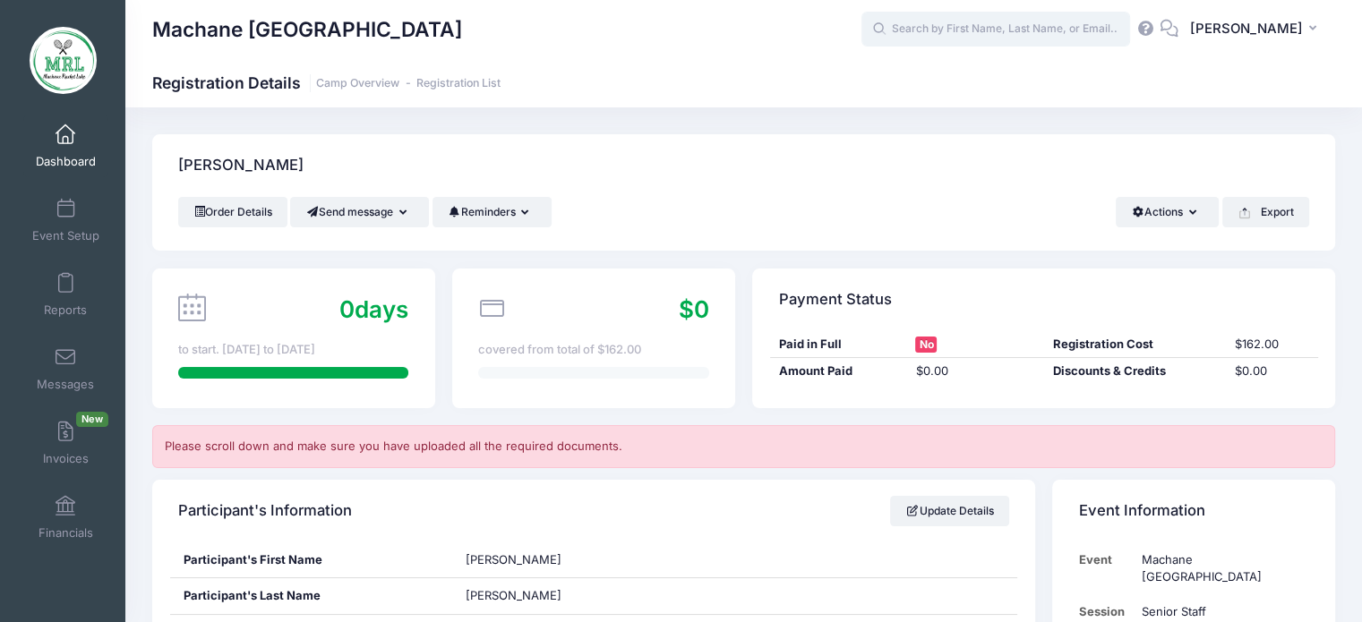
click at [966, 27] on input "text" at bounding box center [996, 30] width 269 height 36
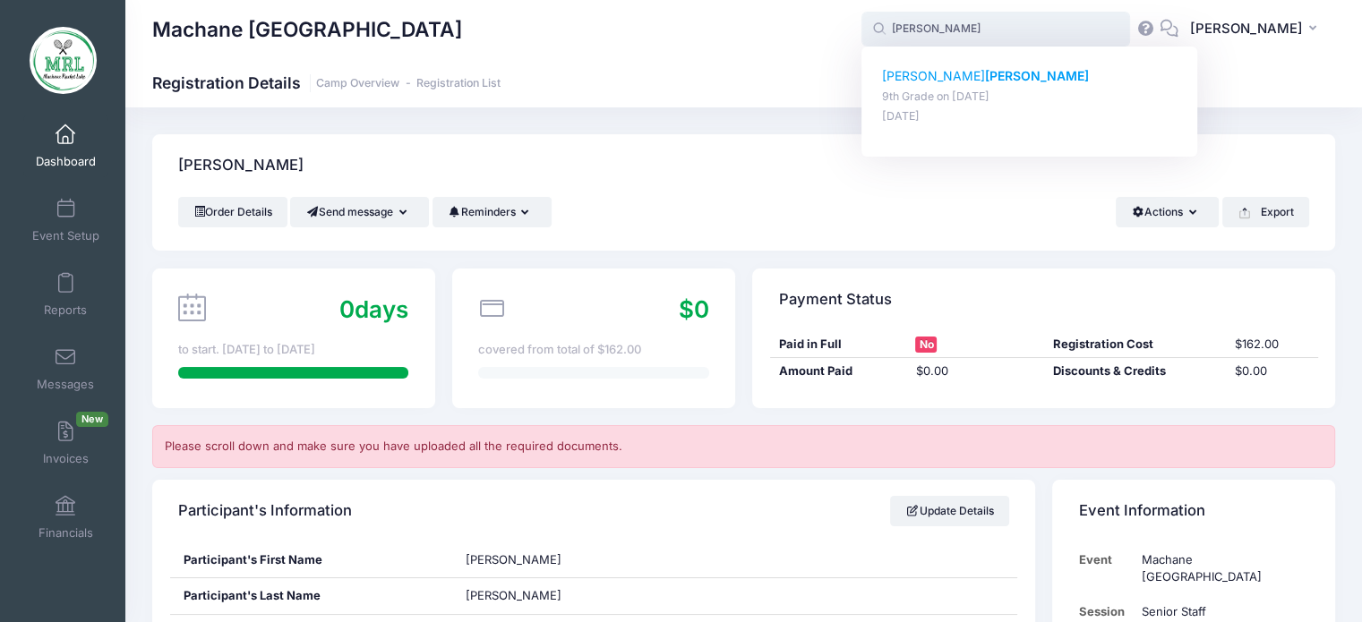
click at [931, 83] on p "[PERSON_NAME]" at bounding box center [1030, 76] width 296 height 19
type input "[PERSON_NAME] (9th Grade, [DATE])"
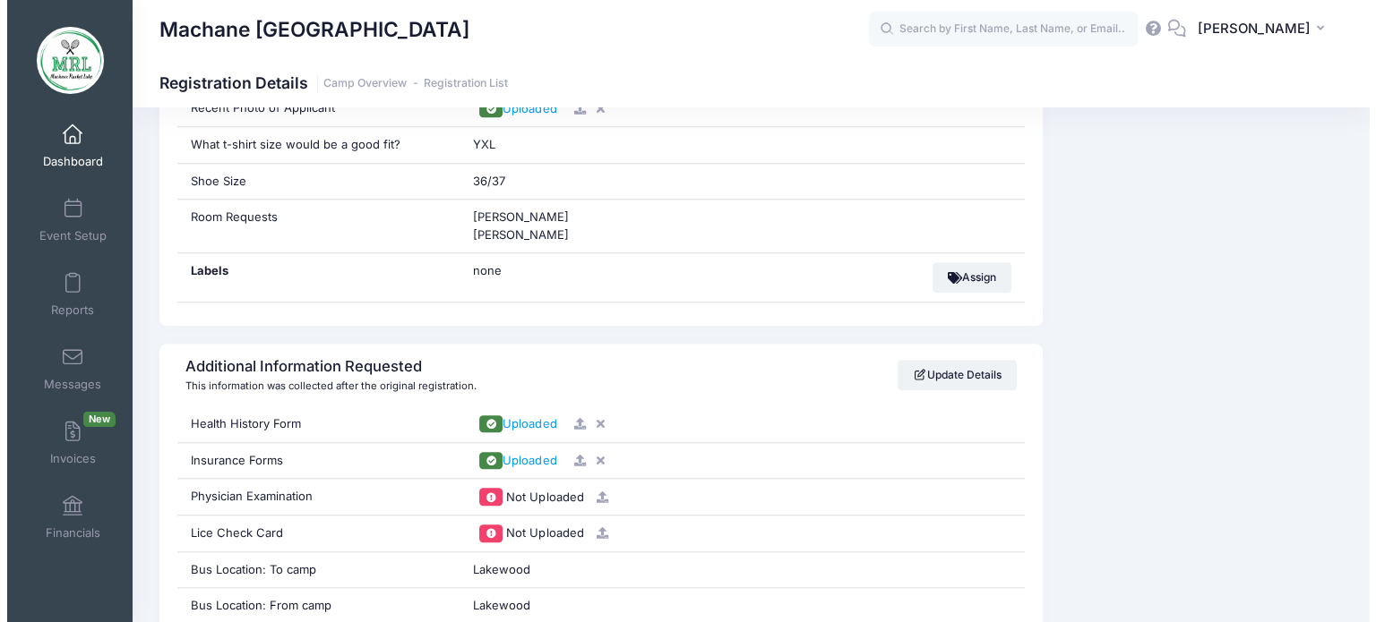
scroll to position [1595, 0]
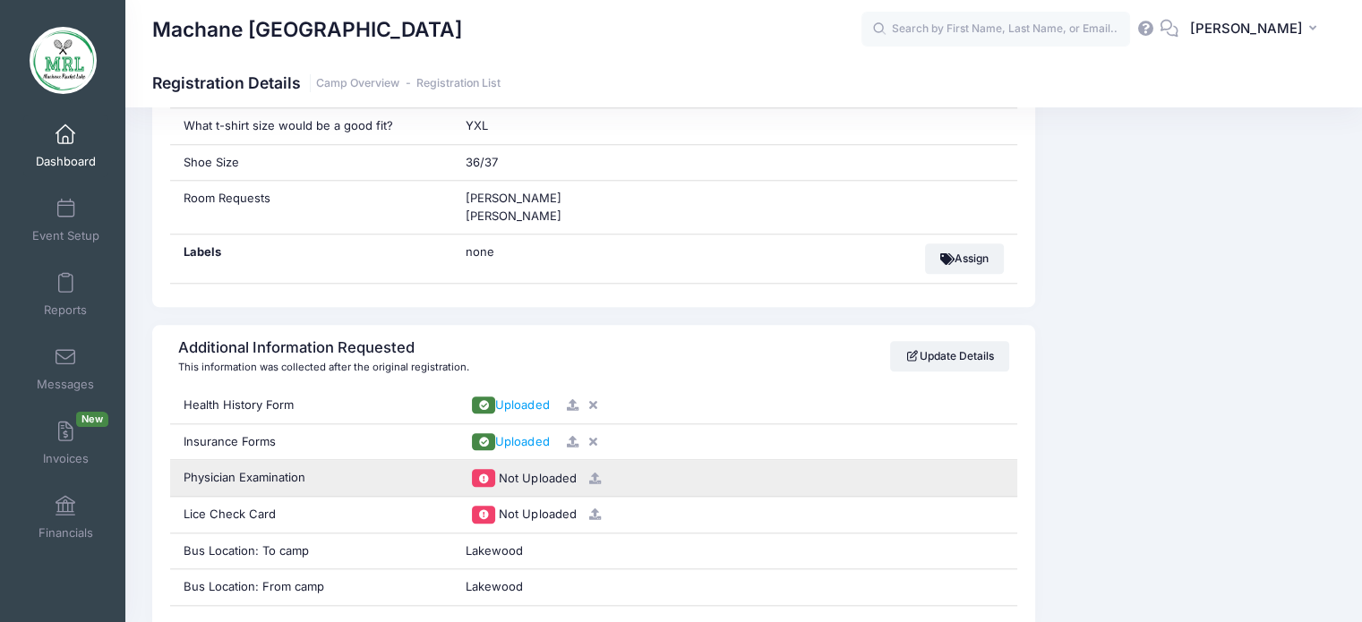
click at [594, 476] on icon at bounding box center [595, 479] width 14 height 12
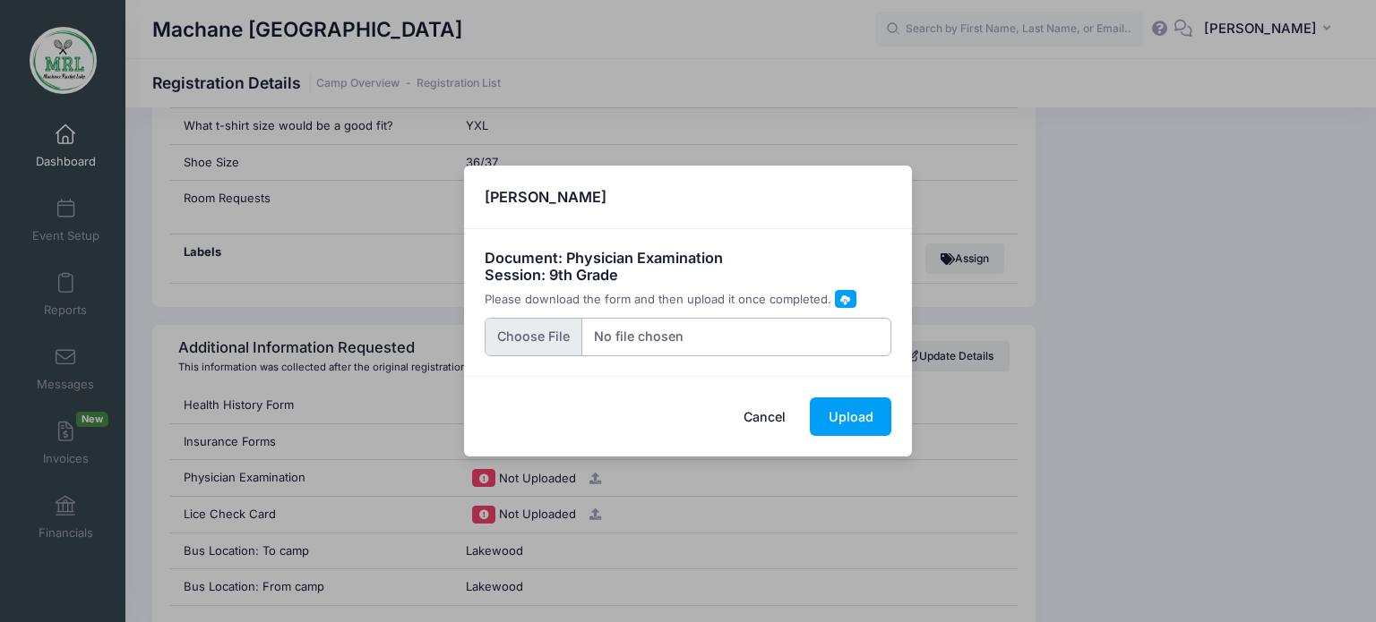
click at [545, 341] on input "file" at bounding box center [689, 337] width 408 height 39
type input "C:\fakepath\[PERSON_NAME] medical forms '25.jpeg"
click at [851, 419] on button "Upload" at bounding box center [851, 417] width 82 height 39
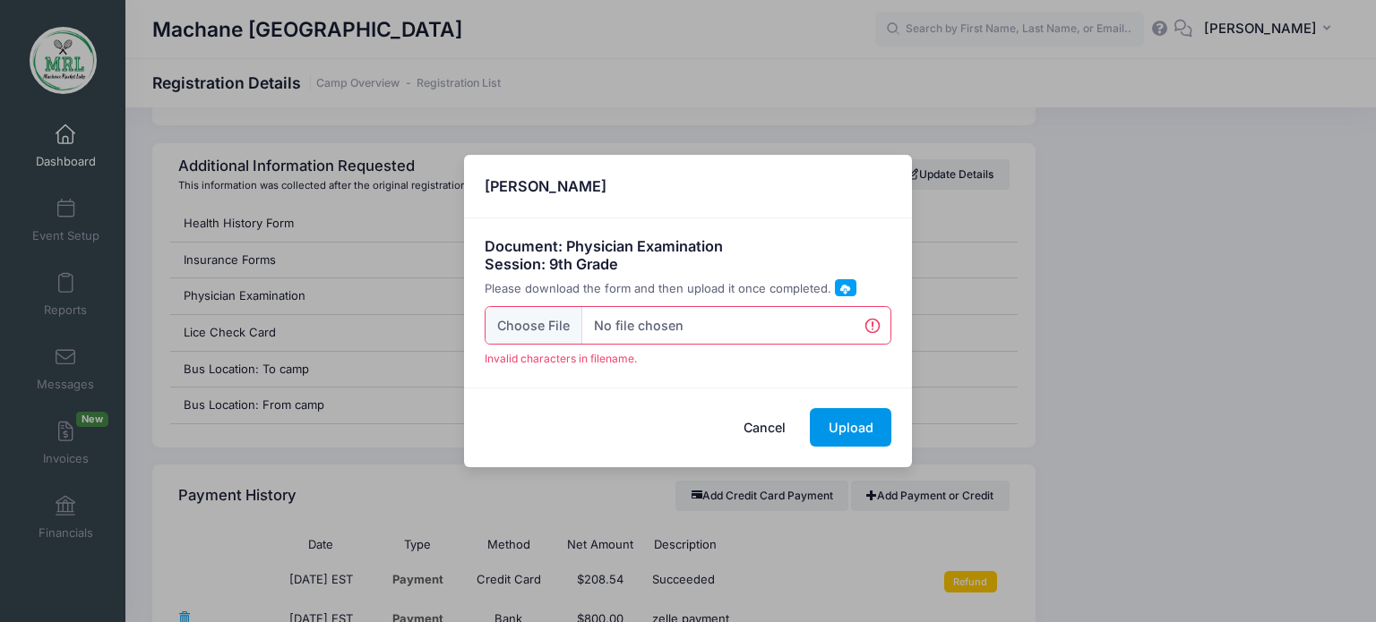
scroll to position [1785, 0]
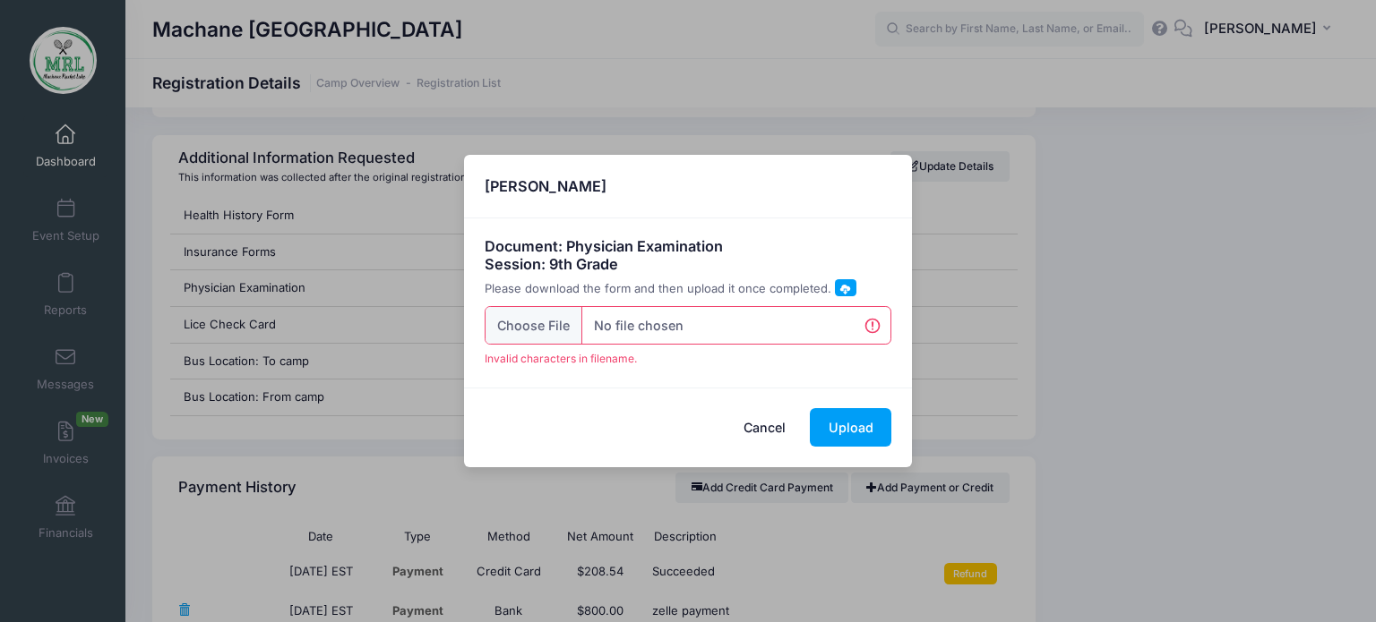
click at [768, 416] on button "Cancel" at bounding box center [764, 427] width 79 height 39
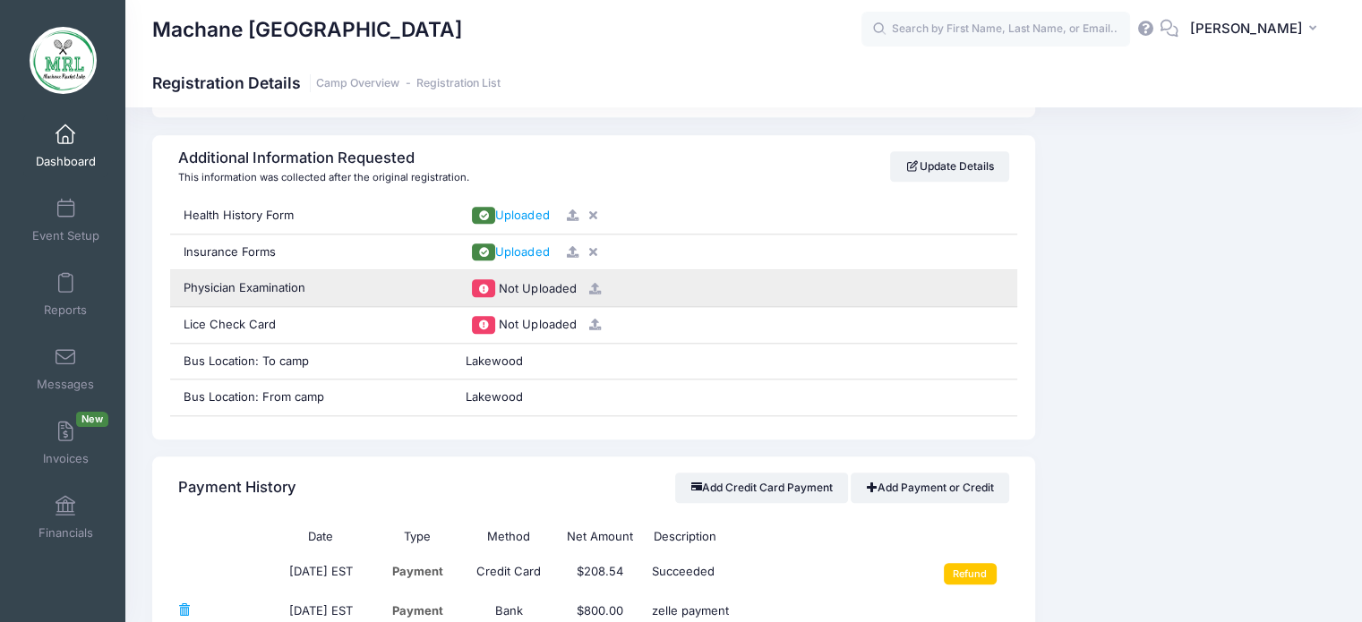
click at [596, 286] on icon at bounding box center [595, 289] width 14 height 12
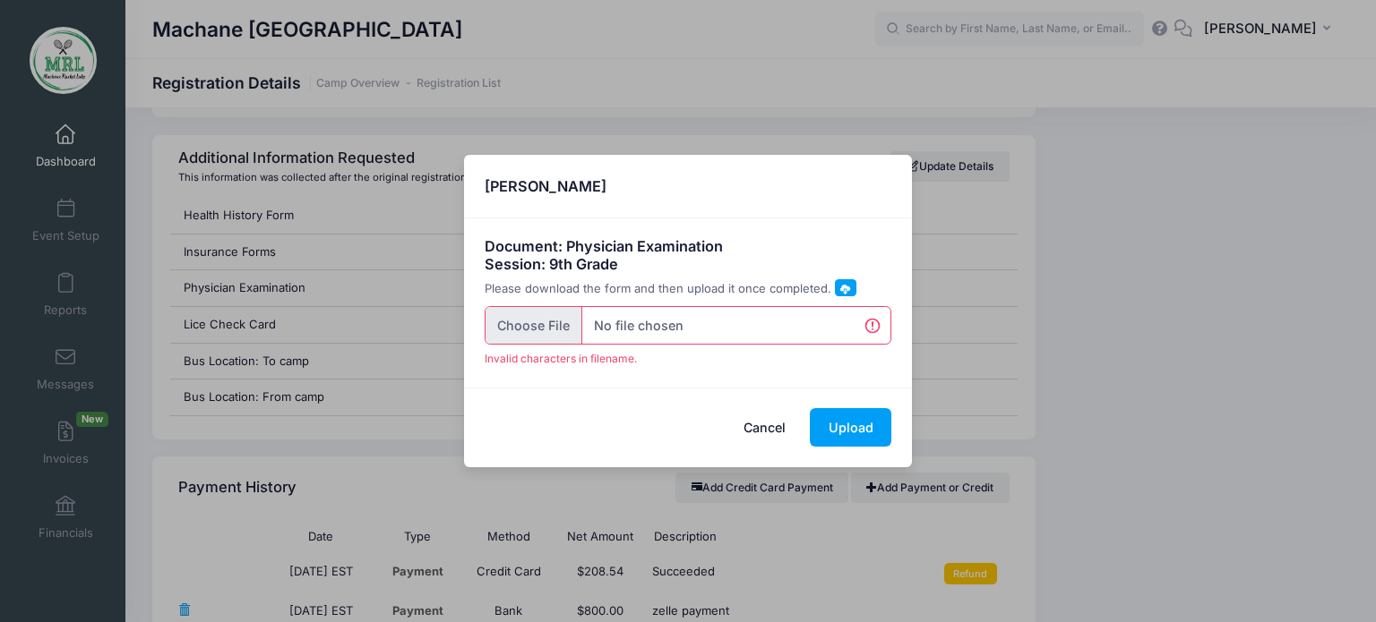
click at [519, 319] on input "file" at bounding box center [689, 325] width 408 height 39
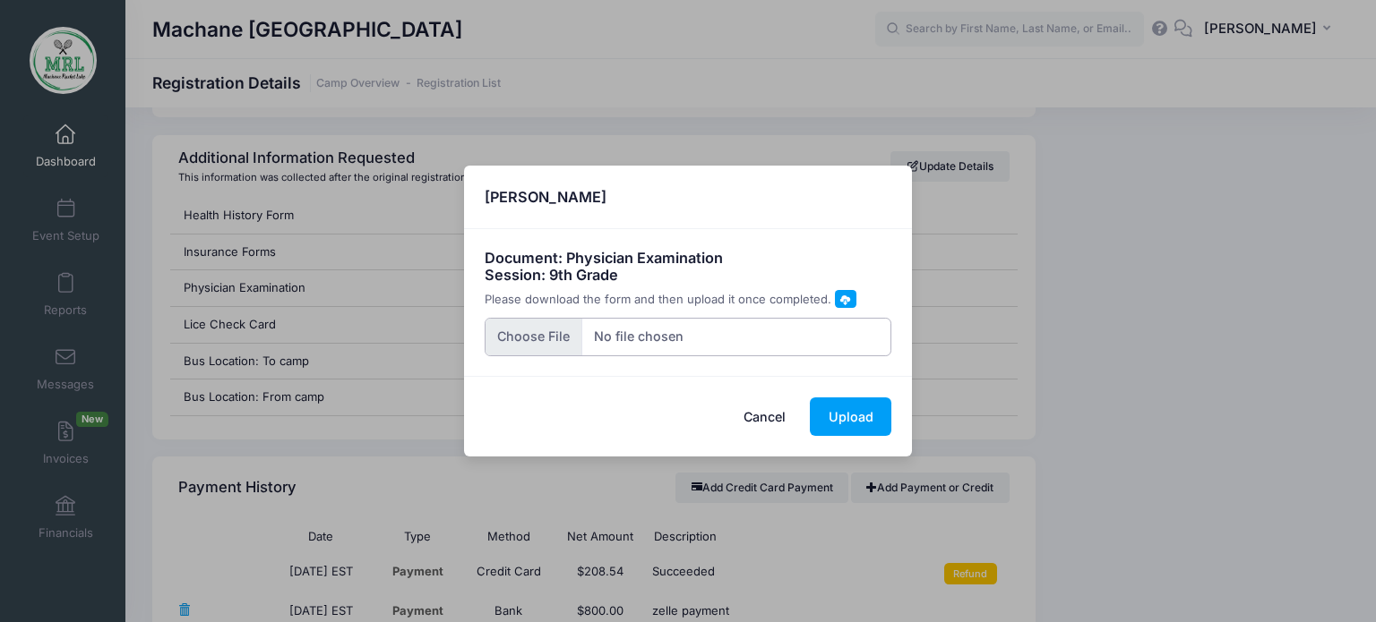
type input "C:\fakepath\[PERSON_NAME] medical forms 3 '25.jpeg"
click at [804, 332] on input "file" at bounding box center [689, 337] width 408 height 39
click at [522, 335] on input "file" at bounding box center [689, 337] width 408 height 39
click at [780, 421] on button "Cancel" at bounding box center [764, 417] width 79 height 39
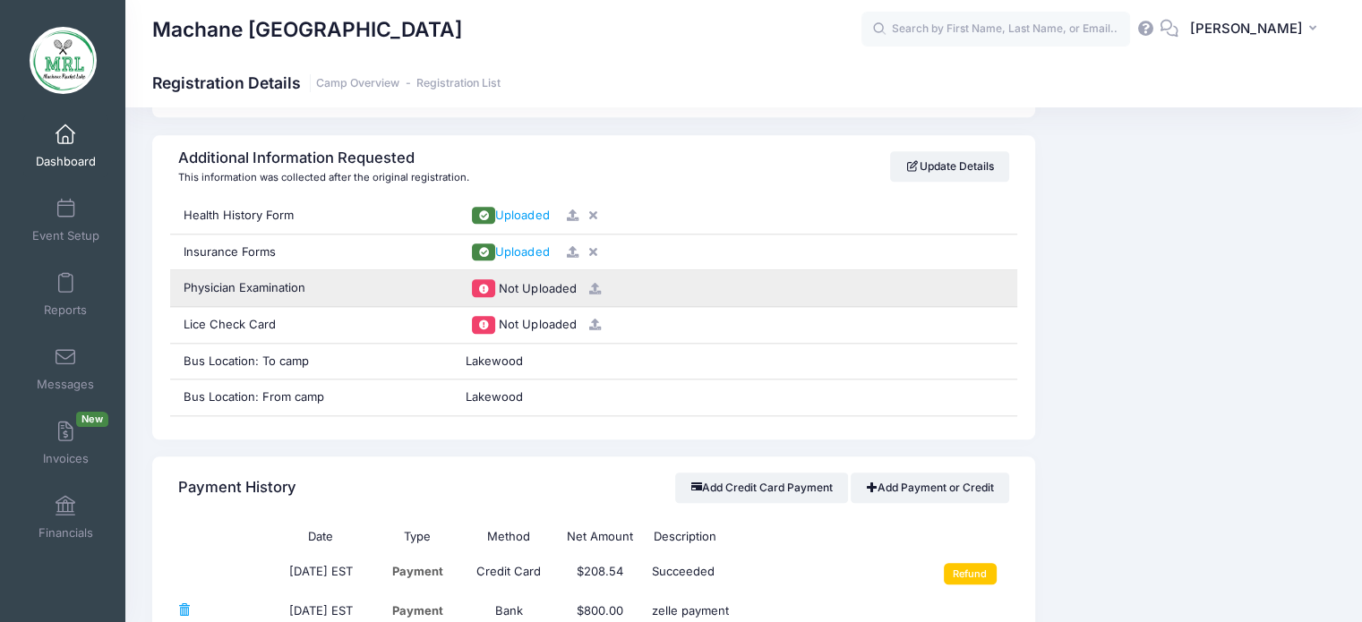
click at [588, 287] on icon at bounding box center [595, 289] width 14 height 12
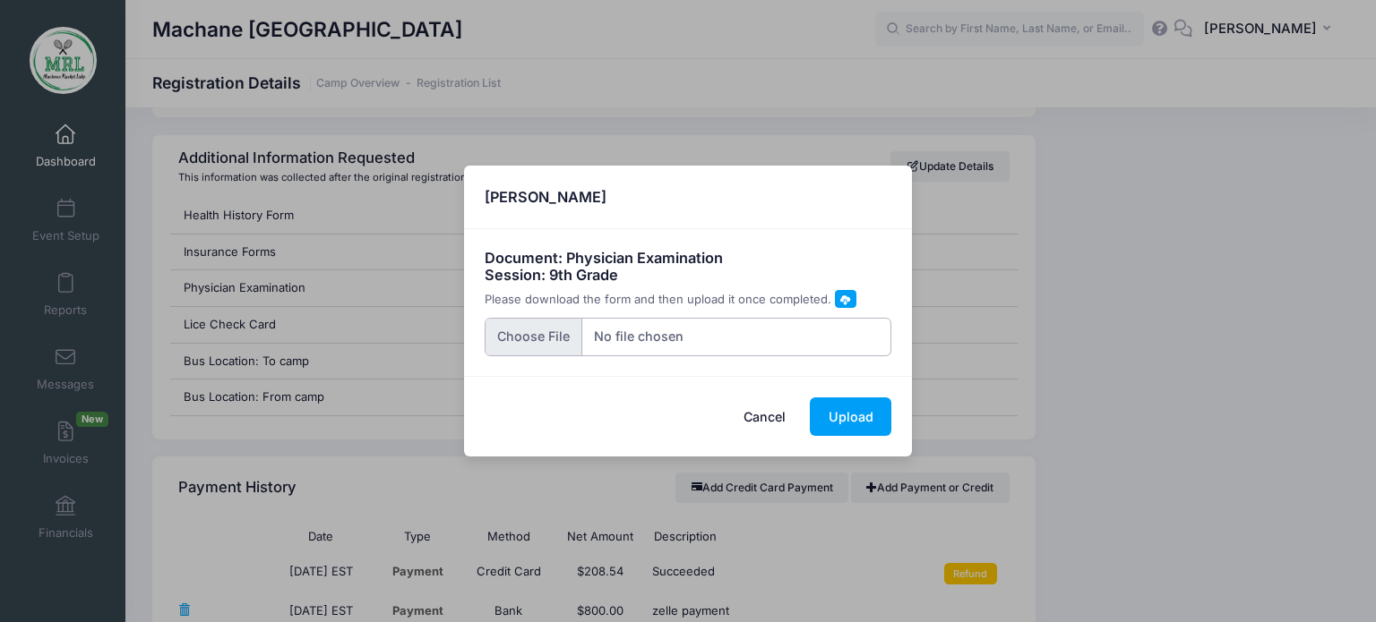
click at [516, 338] on input "file" at bounding box center [689, 337] width 408 height 39
type input "C:\fakepath\[PERSON_NAME] medical forms '25.jpeg"
click at [849, 416] on button "Upload" at bounding box center [851, 417] width 82 height 39
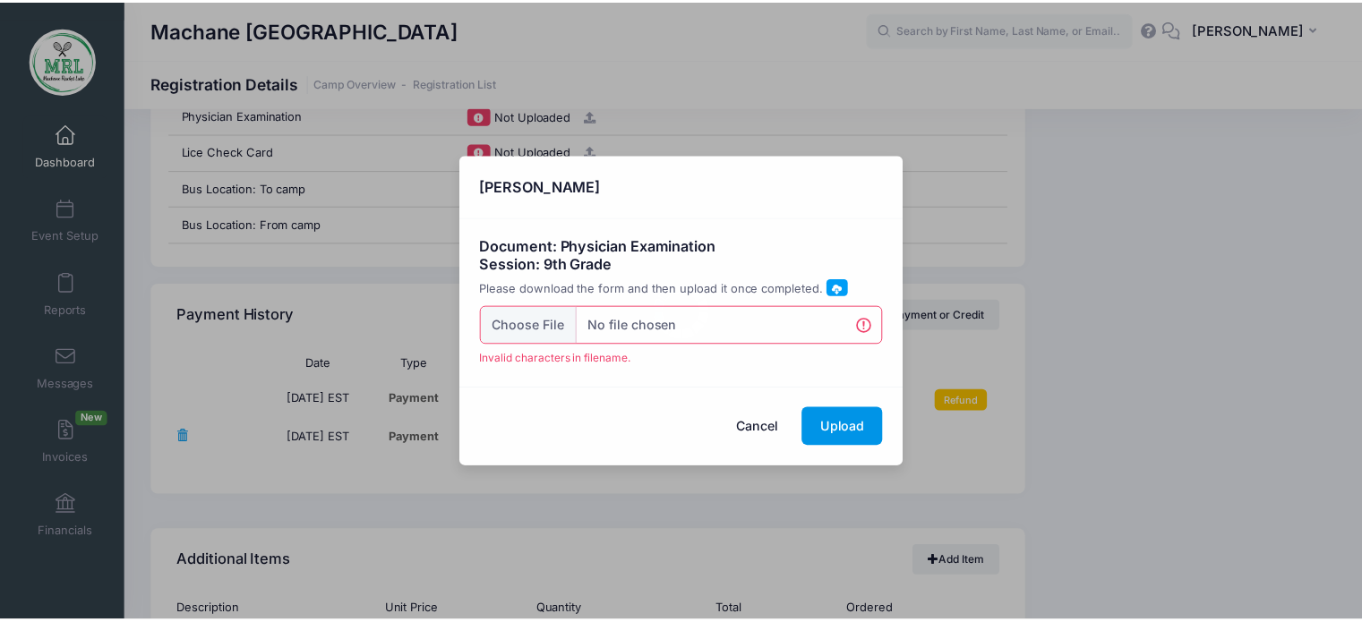
scroll to position [1975, 0]
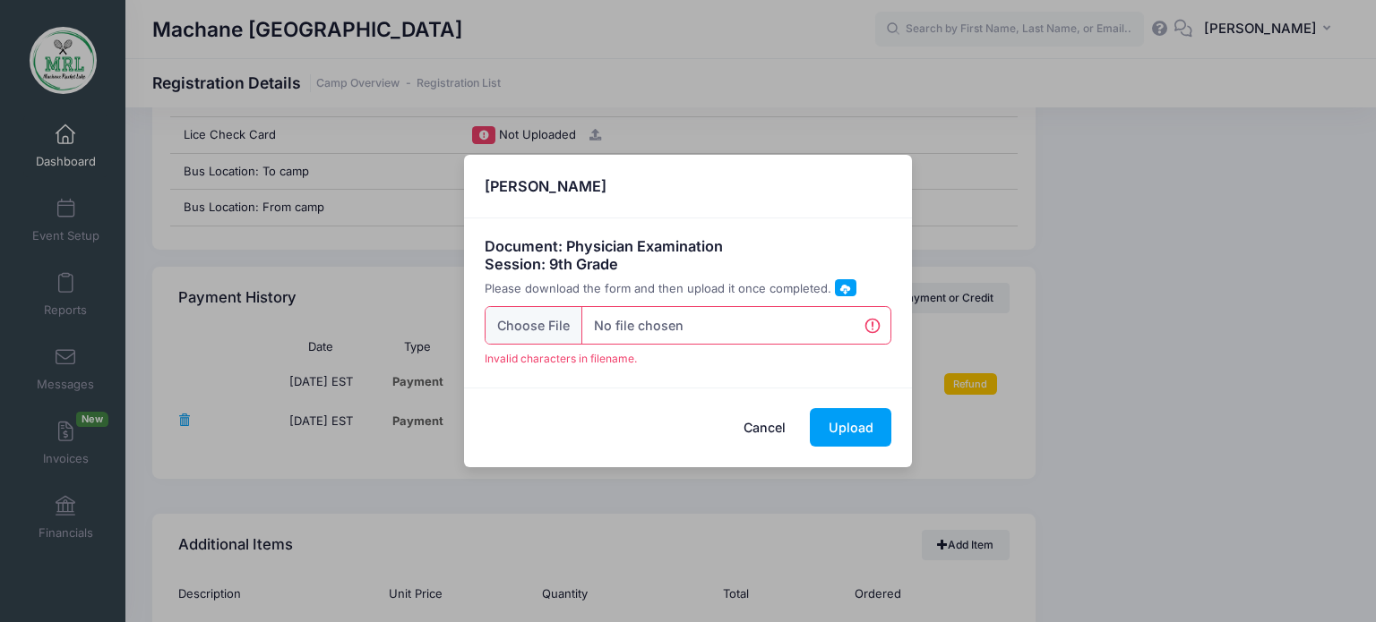
click at [760, 424] on button "Cancel" at bounding box center [764, 427] width 79 height 39
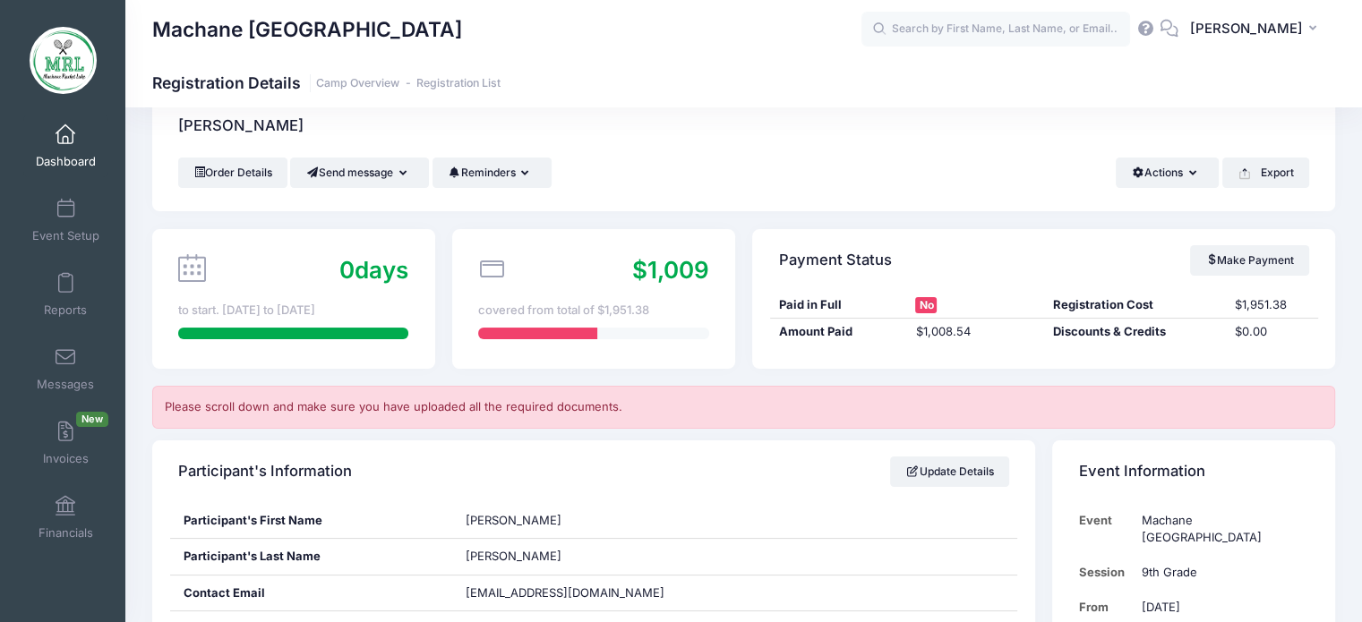
scroll to position [0, 0]
